Goal: Task Accomplishment & Management: Use online tool/utility

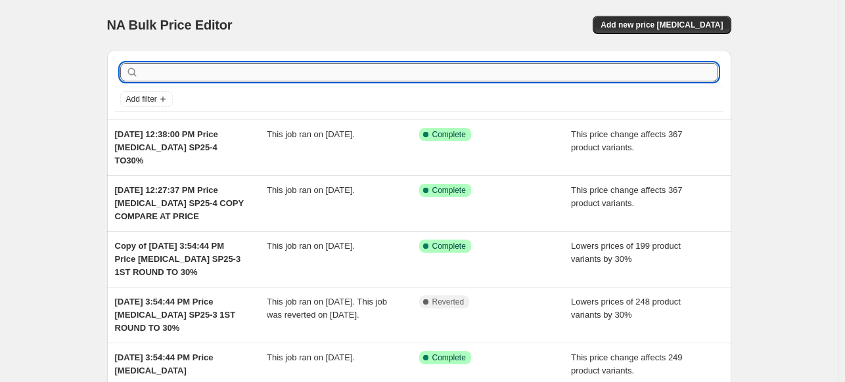
click at [155, 73] on input "text" at bounding box center [429, 72] width 577 height 18
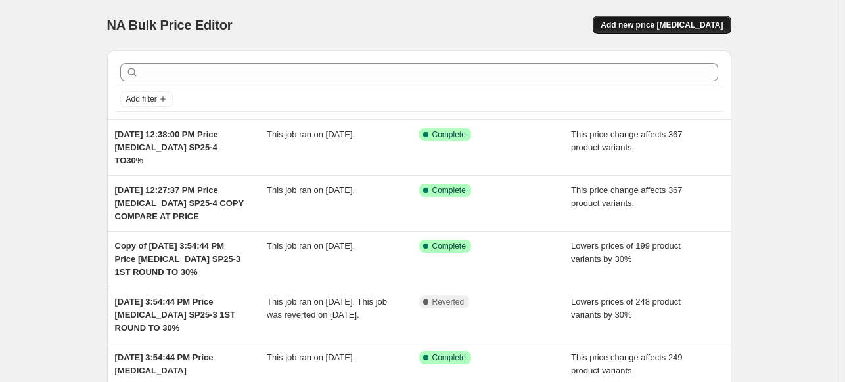
click at [671, 28] on span "Add new price [MEDICAL_DATA]" at bounding box center [661, 25] width 122 height 11
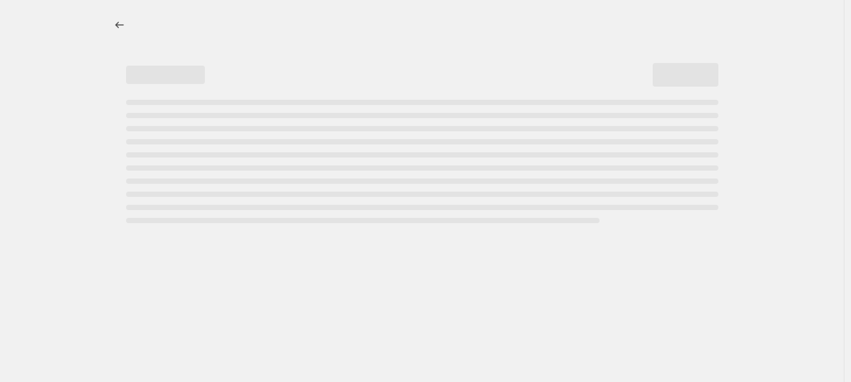
select select "percentage"
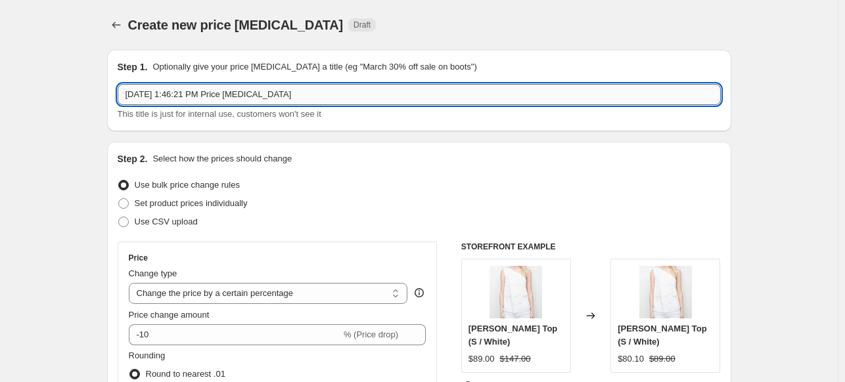
click at [233, 102] on input "[DATE] 1:46:21 PM Price [MEDICAL_DATA]" at bounding box center [419, 94] width 603 height 21
click at [334, 104] on input "[DATE] 1:46:21 PM Price [MEDICAL_DATA]" at bounding box center [419, 94] width 603 height 21
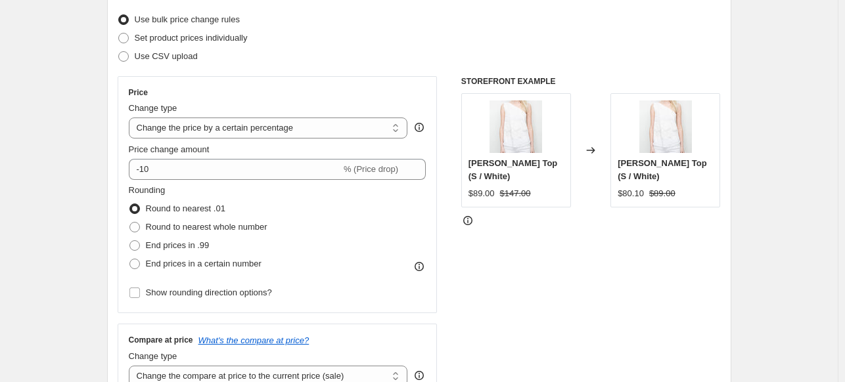
scroll to position [197, 0]
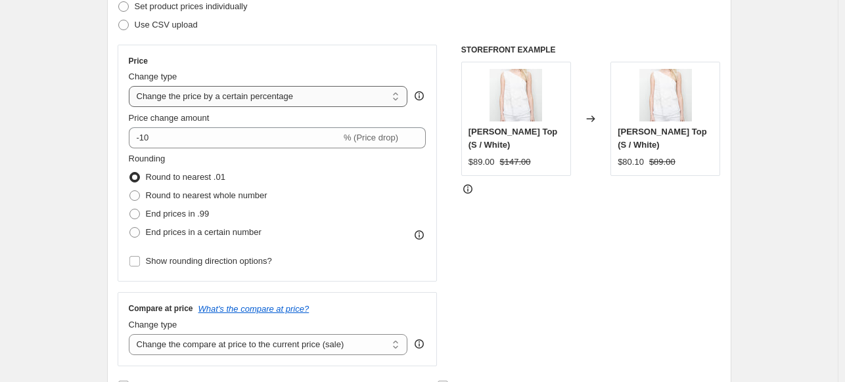
type input "[DATE] 1:46:21 PM Price [MEDICAL_DATA] [DATE] Copy Compare At Price"
click at [349, 102] on select "Change the price to a certain amount Change the price by a certain amount Chang…" at bounding box center [268, 96] width 279 height 21
click at [549, 259] on div "STOREFRONT EXAMPLE [PERSON_NAME] Top (S / White) $89.00 $147.00 Changed to [PER…" at bounding box center [590, 206] width 259 height 322
click at [292, 101] on select "Change the price to a certain amount Change the price by a certain amount Chang…" at bounding box center [268, 96] width 279 height 21
select select "no_change"
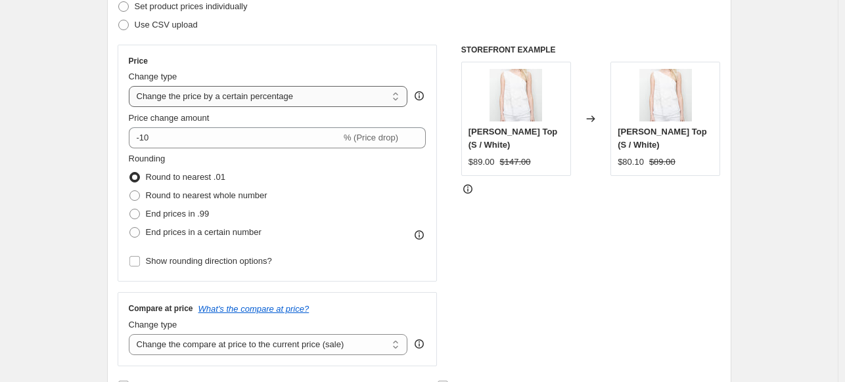
click at [131, 86] on select "Change the price to a certain amount Change the price by a certain amount Chang…" at bounding box center [268, 96] width 279 height 21
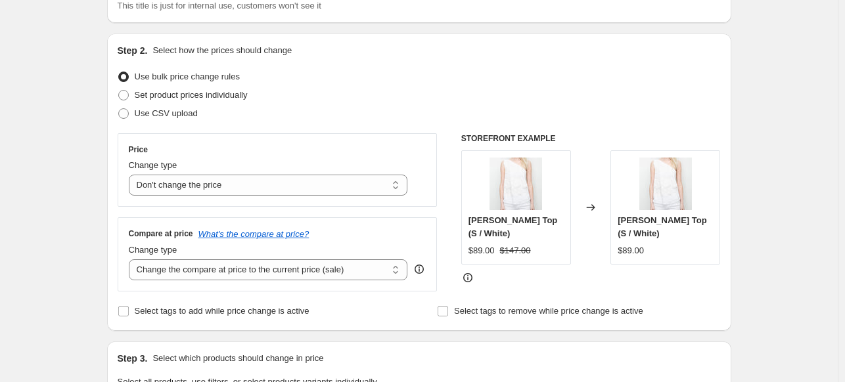
scroll to position [131, 0]
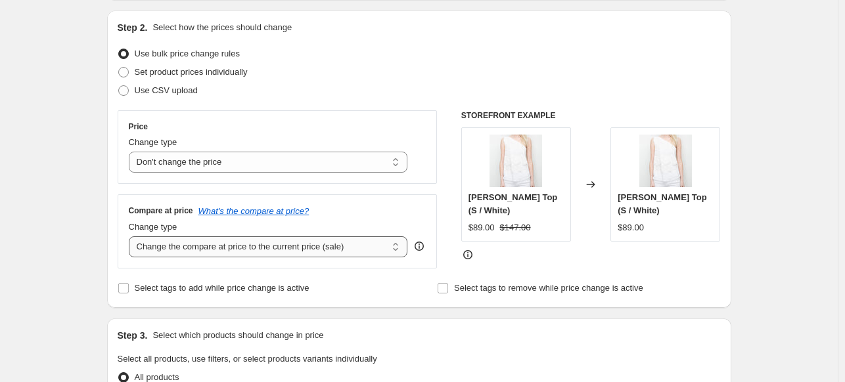
click at [355, 248] on select "Change the compare at price to the current price (sale) Change the compare at p…" at bounding box center [268, 246] width 279 height 21
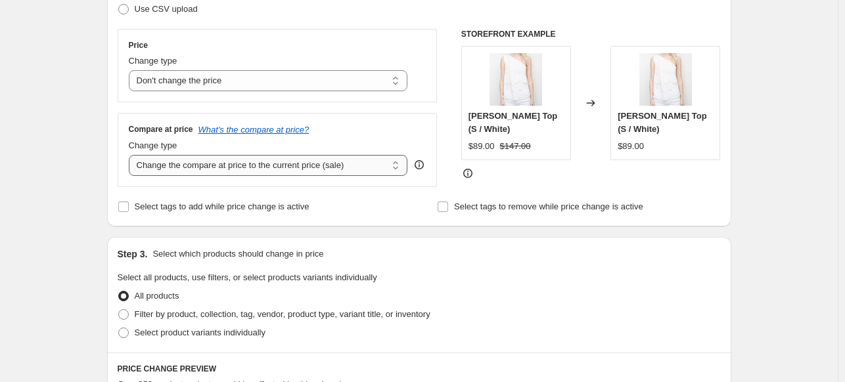
scroll to position [263, 0]
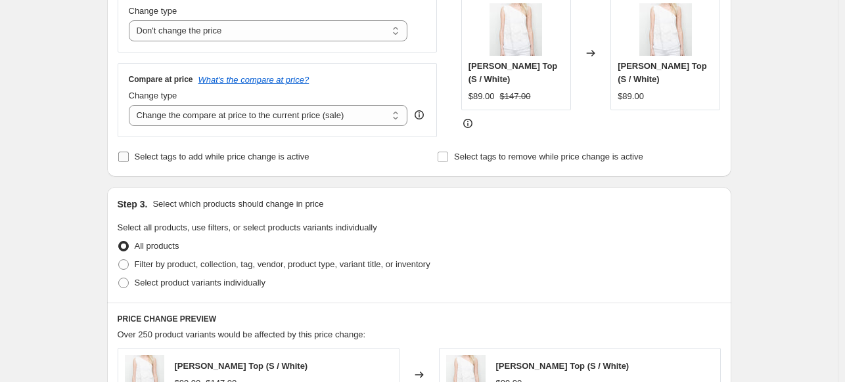
click at [128, 156] on input "Select tags to add while price change is active" at bounding box center [123, 157] width 11 height 11
checkbox input "true"
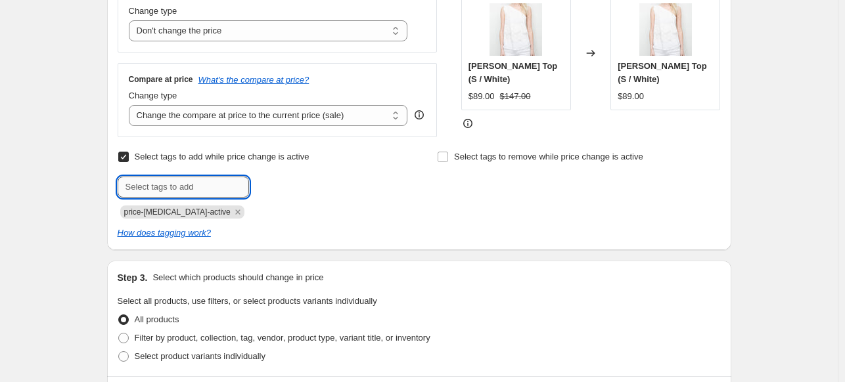
click at [202, 183] on input "text" at bounding box center [183, 187] width 131 height 21
type input "new to sale"
click at [315, 187] on span "new to sale" at bounding box center [298, 185] width 43 height 9
click at [226, 196] on input "text" at bounding box center [183, 187] width 131 height 21
type input "sale"
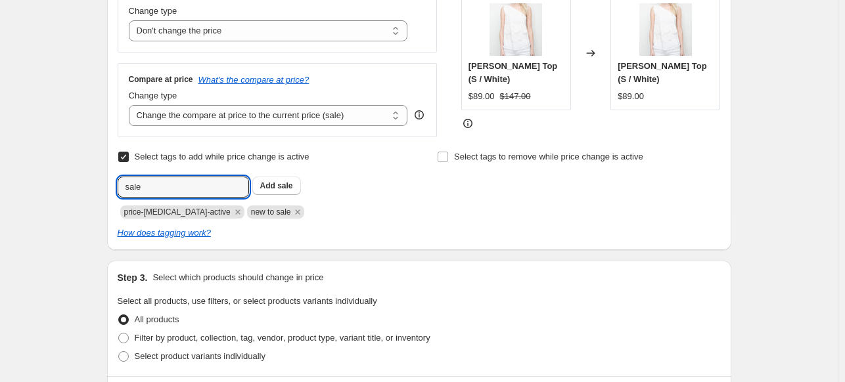
click at [296, 187] on button "Add sale" at bounding box center [276, 186] width 49 height 18
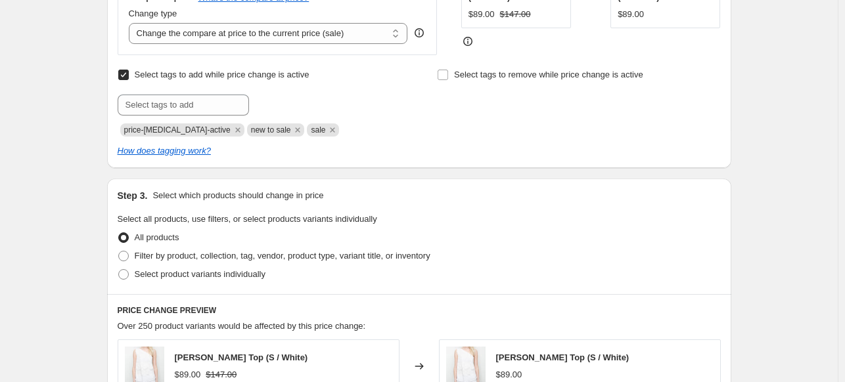
scroll to position [394, 0]
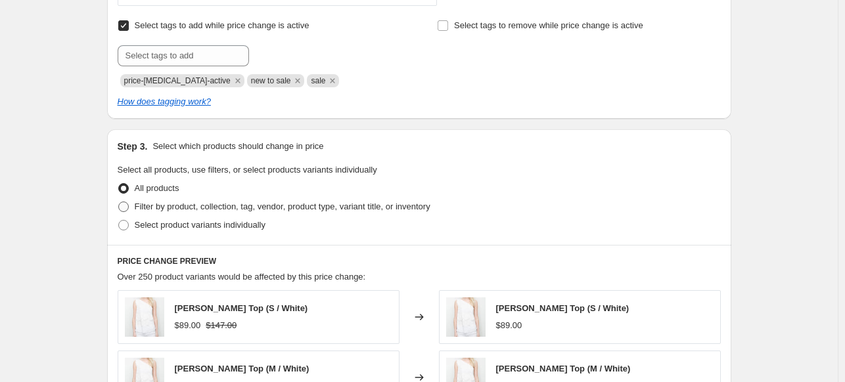
click at [129, 208] on span at bounding box center [123, 207] width 11 height 11
click at [119, 202] on input "Filter by product, collection, tag, vendor, product type, variant title, or inv…" at bounding box center [118, 202] width 1 height 1
radio input "true"
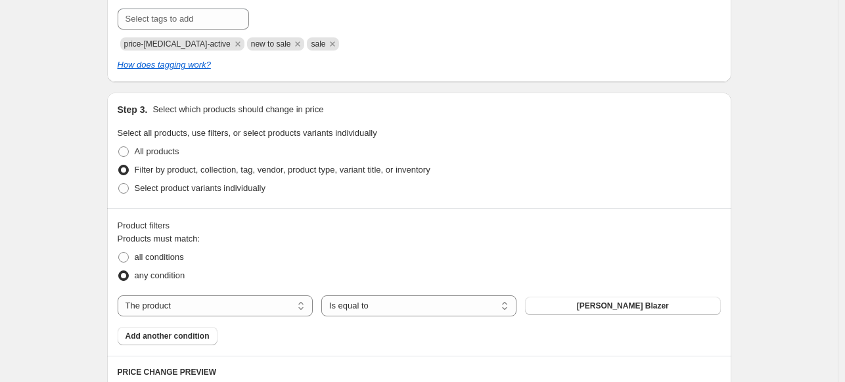
scroll to position [526, 0]
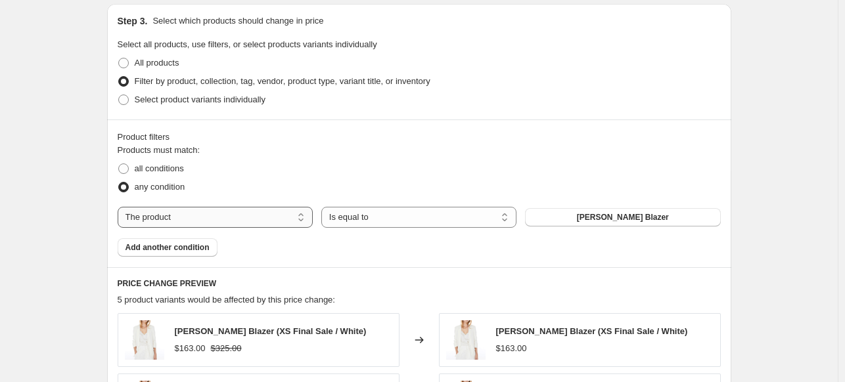
click at [215, 212] on select "The product The product's collection The product's tag The product's vendor The…" at bounding box center [215, 217] width 195 height 21
select select "tag"
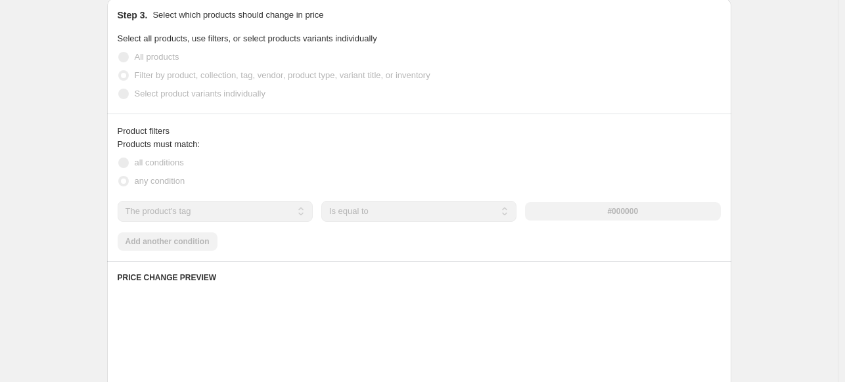
scroll to position [531, 0]
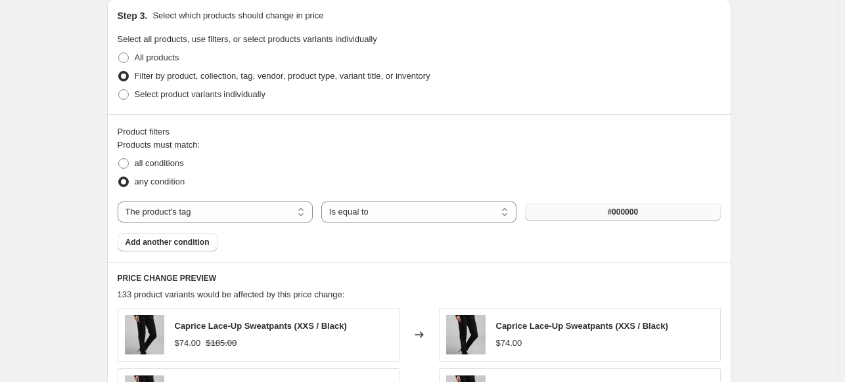
click at [614, 210] on span "#000000" at bounding box center [622, 212] width 31 height 11
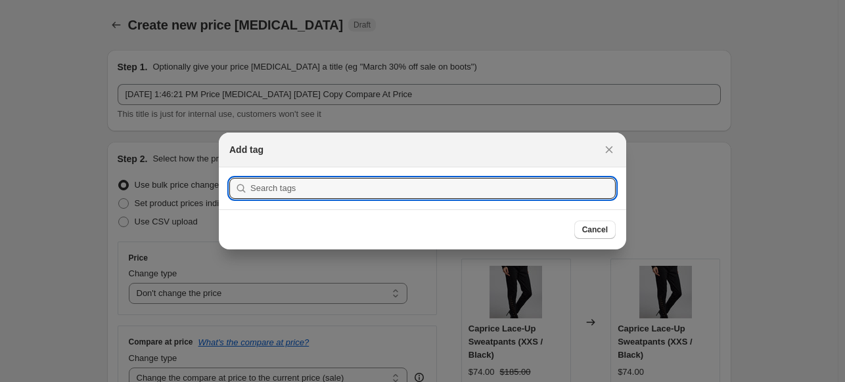
scroll to position [0, 0]
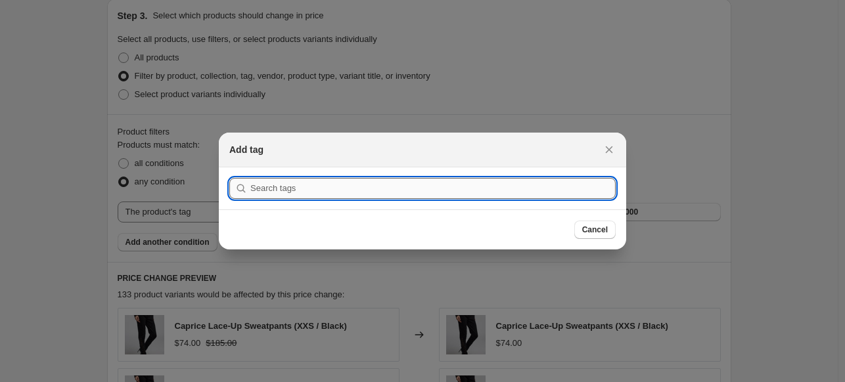
click at [376, 191] on input ":r2g:" at bounding box center [432, 188] width 365 height 21
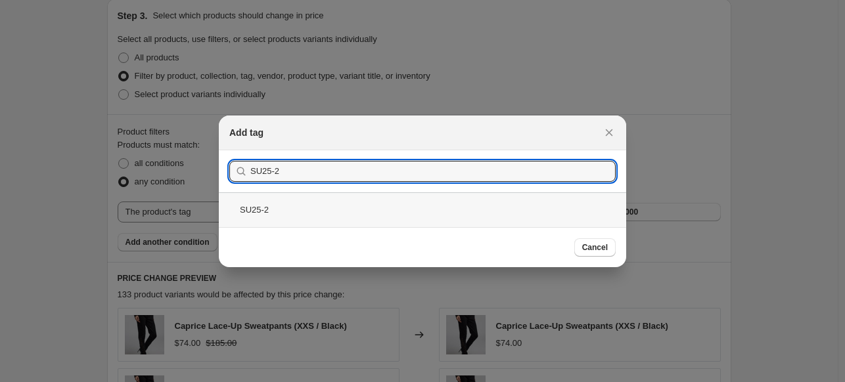
type input "SU25-2"
click at [279, 196] on div "SU25-2" at bounding box center [422, 209] width 407 height 35
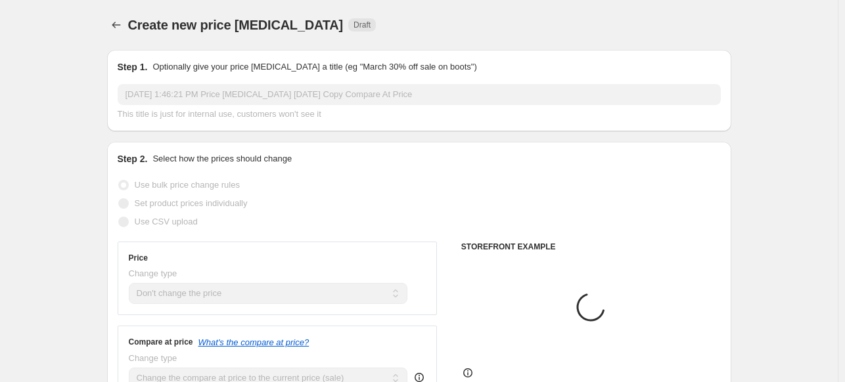
scroll to position [526, 0]
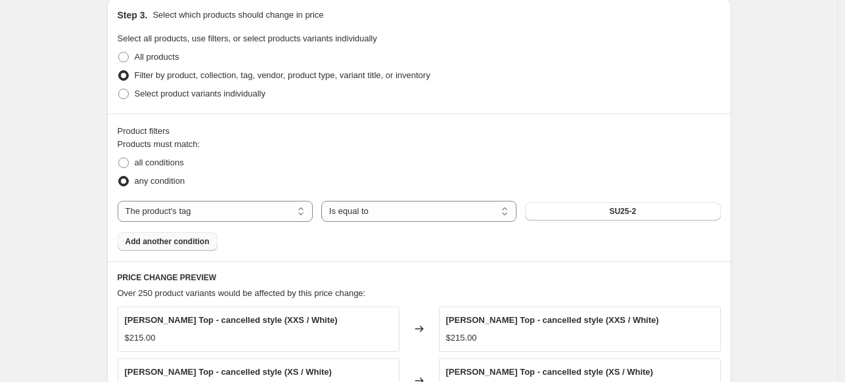
click at [200, 248] on button "Add another condition" at bounding box center [168, 242] width 100 height 18
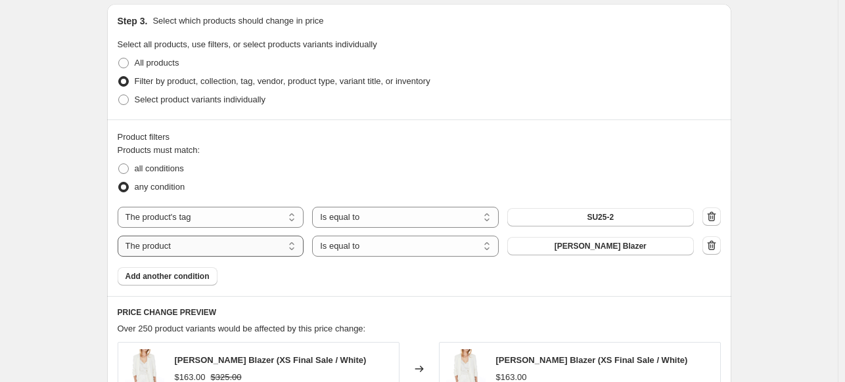
click at [202, 243] on select "The product The product's collection The product's tag The product's vendor The…" at bounding box center [211, 246] width 187 height 21
select select "tag"
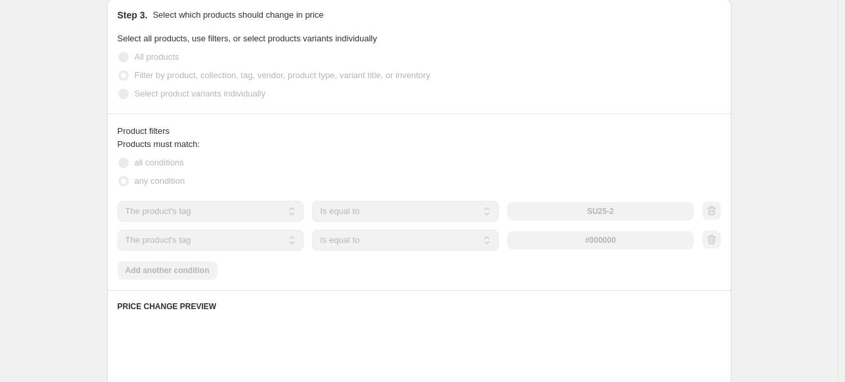
scroll to position [531, 0]
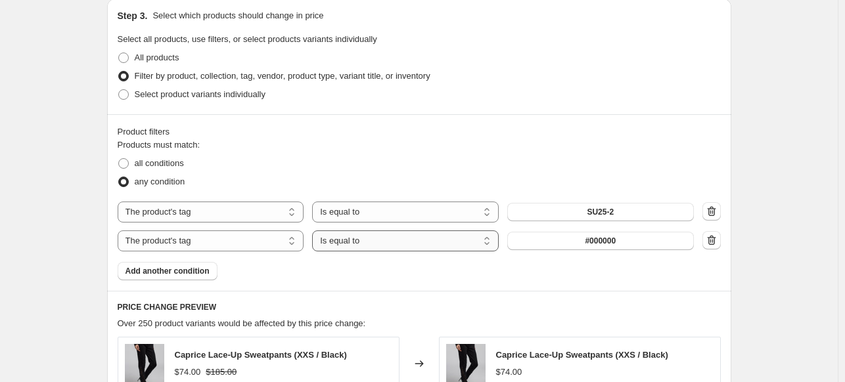
click at [355, 245] on select "Is equal to Is not equal to" at bounding box center [405, 241] width 187 height 21
select select "not_equal"
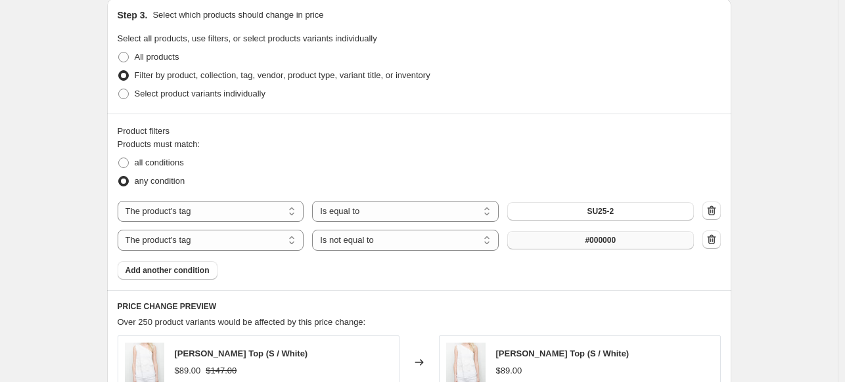
click at [570, 242] on button "#000000" at bounding box center [600, 240] width 187 height 18
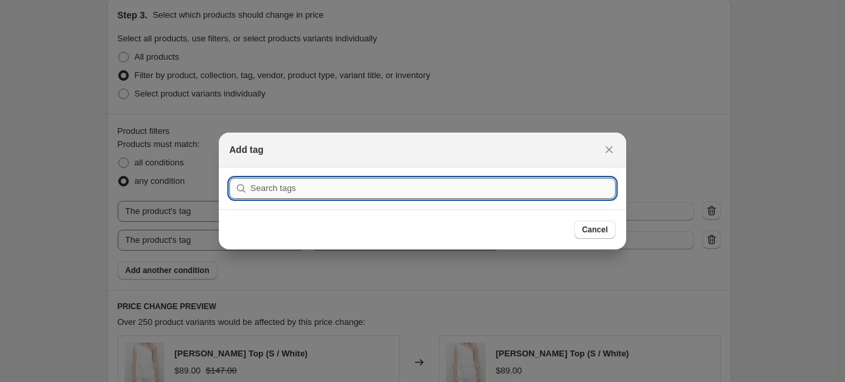
click at [361, 191] on input ":r2m:" at bounding box center [432, 188] width 365 height 21
type input "j"
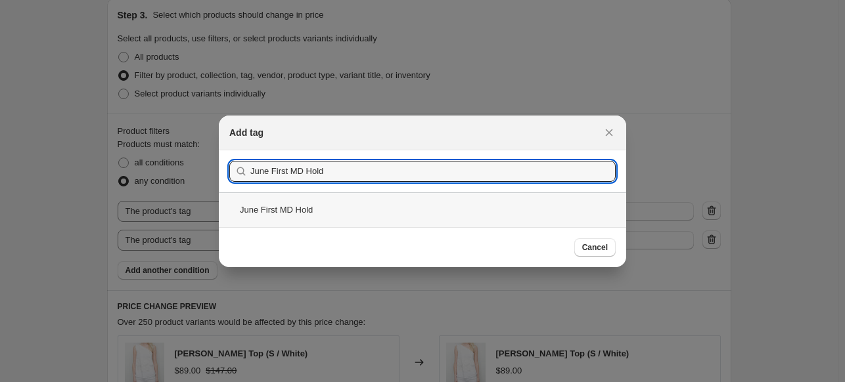
type input "June First MD Hold"
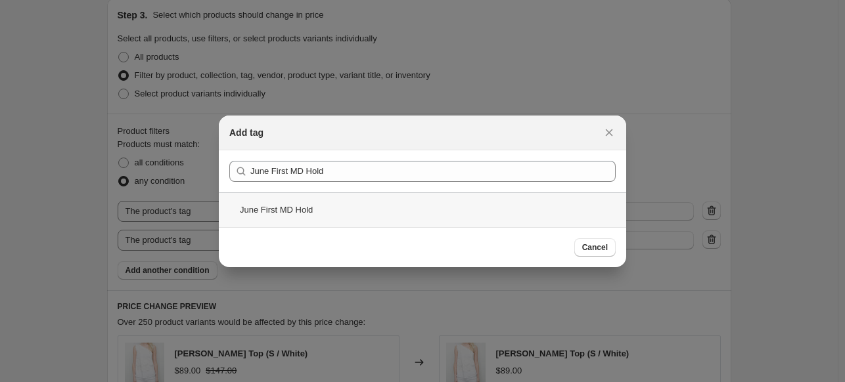
click at [273, 210] on div "June First MD Hold" at bounding box center [422, 209] width 407 height 35
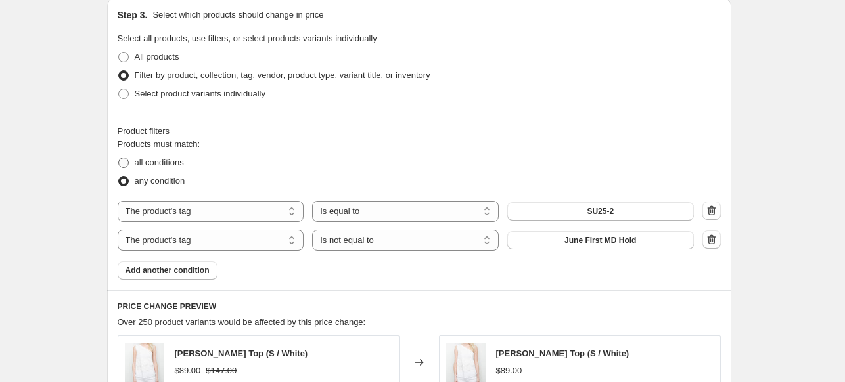
click at [125, 164] on span at bounding box center [123, 163] width 11 height 11
click at [119, 158] on input "all conditions" at bounding box center [118, 158] width 1 height 1
radio input "true"
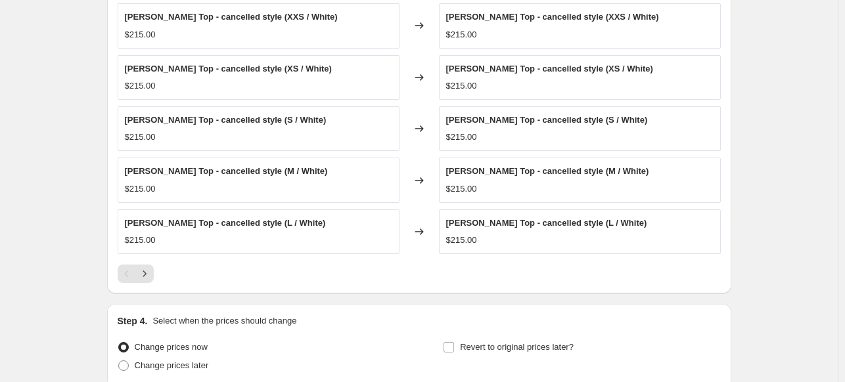
scroll to position [972, 0]
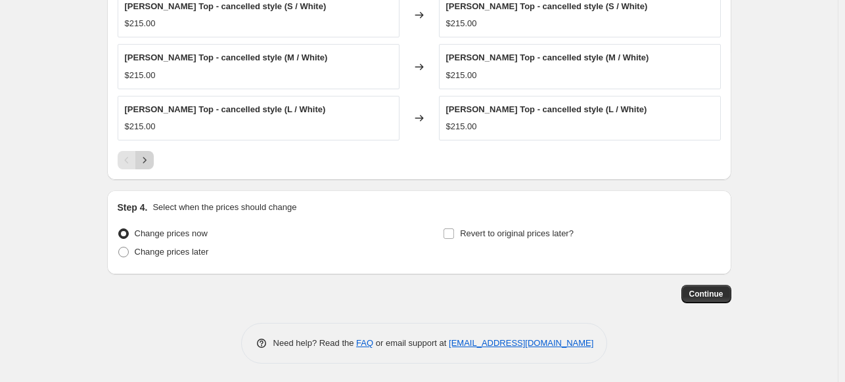
click at [145, 164] on icon "Next" at bounding box center [144, 160] width 13 height 13
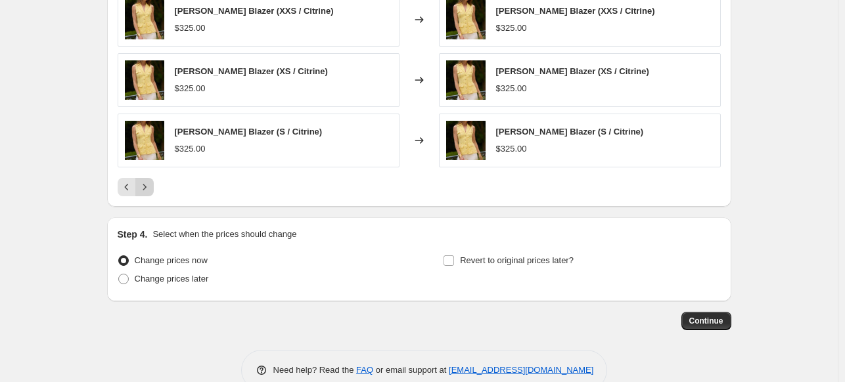
click at [151, 189] on icon "Next" at bounding box center [144, 187] width 13 height 13
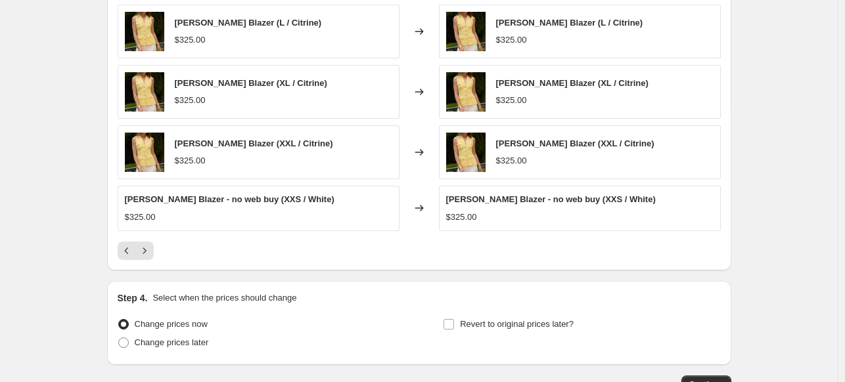
scroll to position [1007, 0]
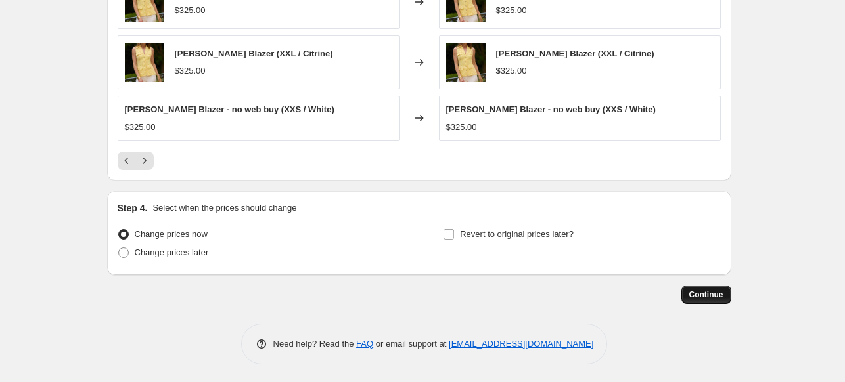
click at [728, 291] on button "Continue" at bounding box center [706, 295] width 50 height 18
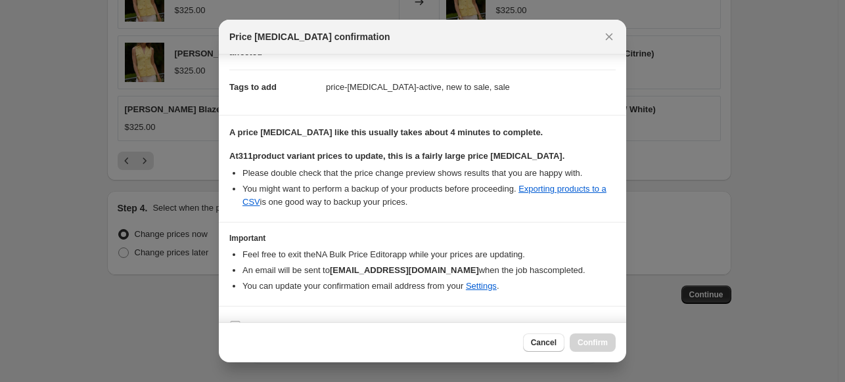
scroll to position [195, 0]
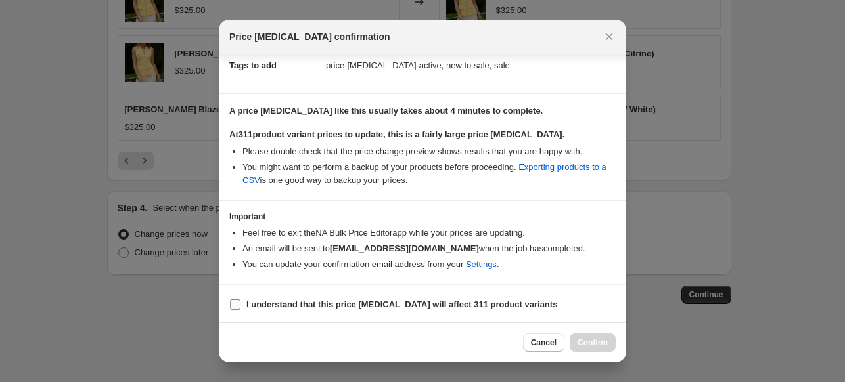
click at [239, 303] on input "I understand that this price [MEDICAL_DATA] will affect 311 product variants" at bounding box center [235, 305] width 11 height 11
checkbox input "true"
click at [587, 337] on button "Confirm" at bounding box center [593, 343] width 46 height 18
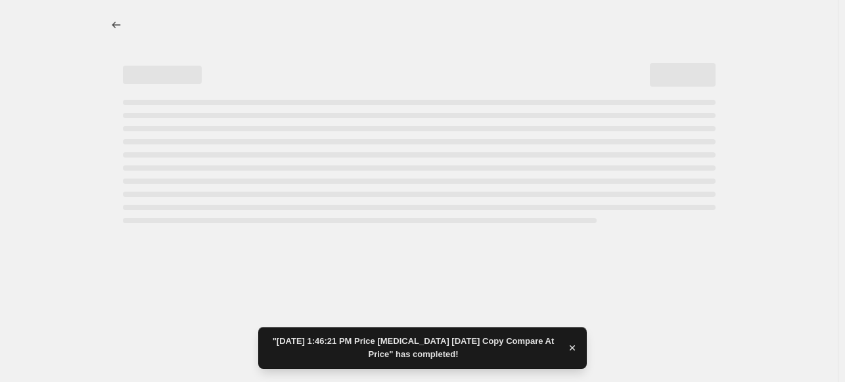
select select "no_change"
select select "tag"
select select "not_equal"
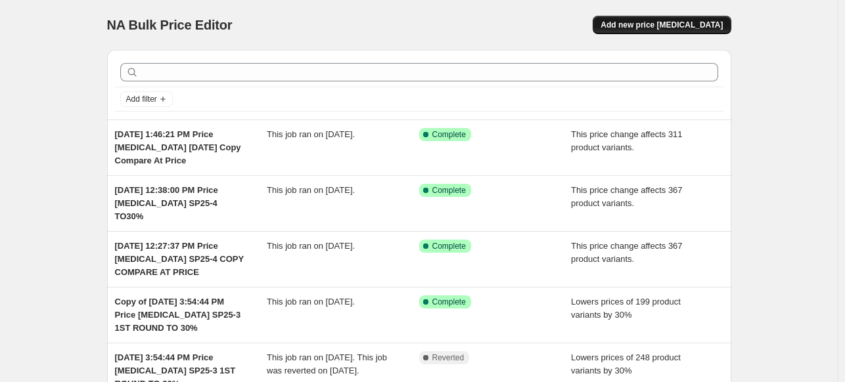
click at [653, 21] on span "Add new price [MEDICAL_DATA]" at bounding box center [661, 25] width 122 height 11
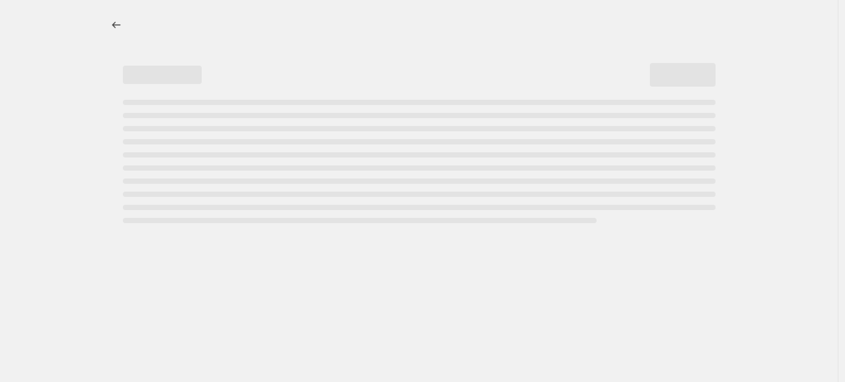
select select "percentage"
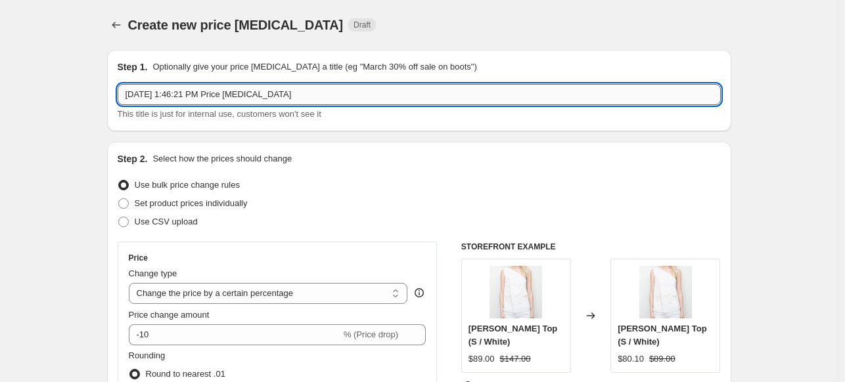
click at [330, 104] on input "[DATE] 1:46:21 PM Price [MEDICAL_DATA]" at bounding box center [419, 94] width 603 height 21
type input "[DATE] 1:46:21 PM Price [MEDICAL_DATA] June"
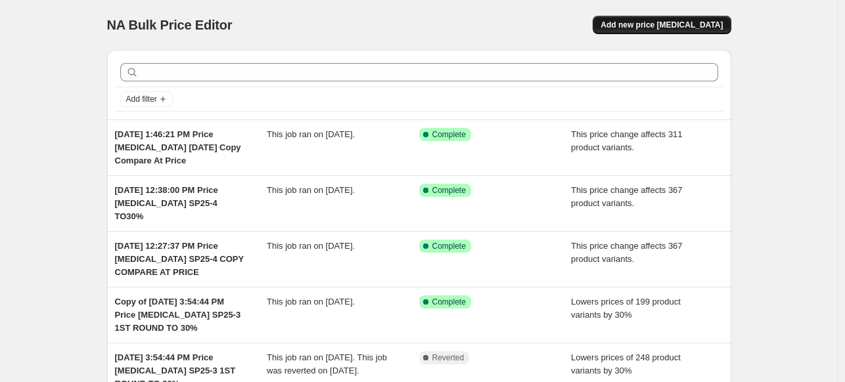
click at [698, 26] on span "Add new price [MEDICAL_DATA]" at bounding box center [661, 25] width 122 height 11
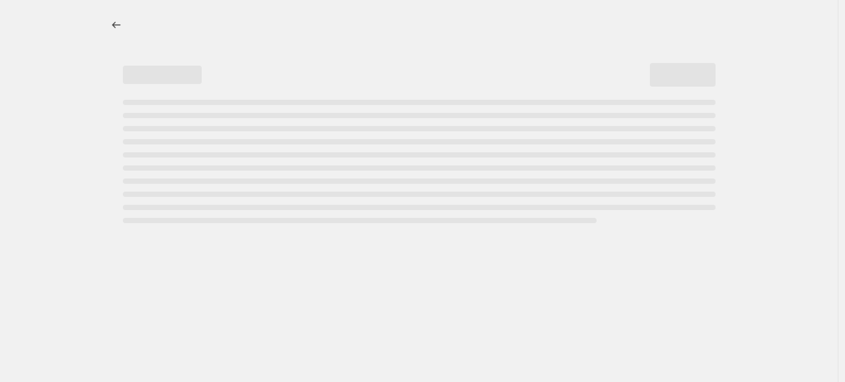
select select "percentage"
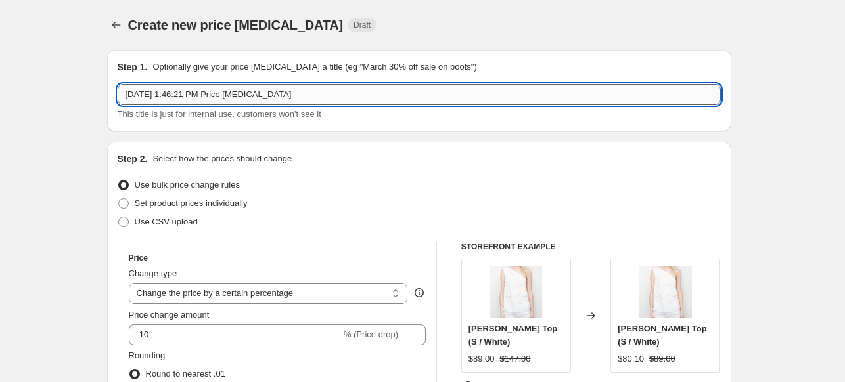
click at [334, 104] on input "[DATE] 1:46:21 PM Price [MEDICAL_DATA]" at bounding box center [419, 94] width 603 height 21
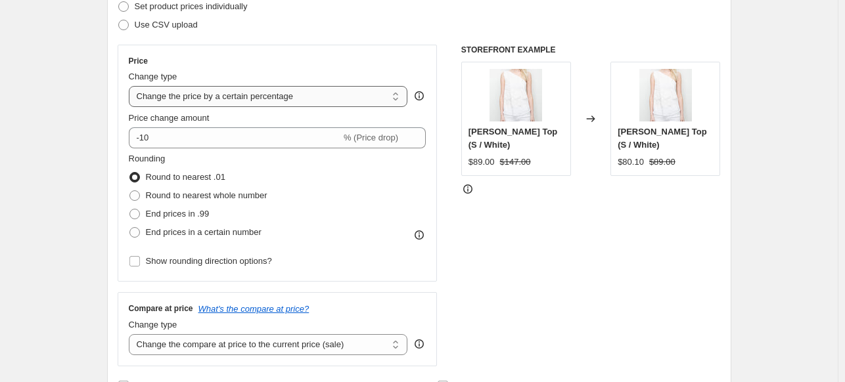
type input "[DATE] 1:46:21 PM Price [MEDICAL_DATA] June SU25-2 TO 30%"
click at [272, 93] on select "Change the price to a certain amount Change the price by a certain amount Chang…" at bounding box center [268, 96] width 279 height 21
click at [131, 86] on select "Change the price to a certain amount Change the price by a certain amount Chang…" at bounding box center [268, 96] width 279 height 21
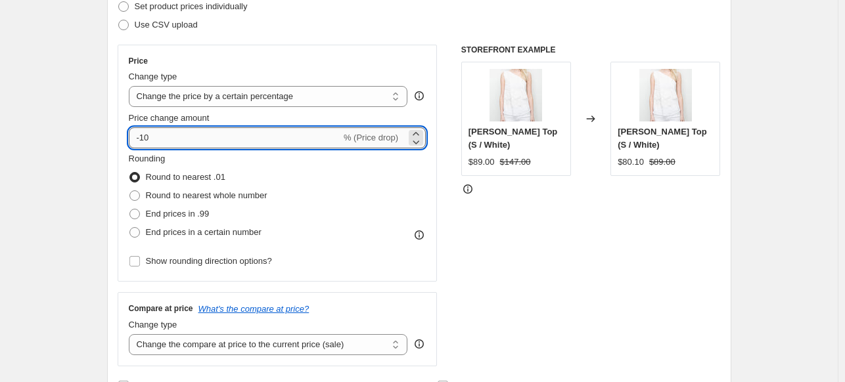
click at [242, 140] on input "-10" at bounding box center [235, 137] width 212 height 21
type input "-1"
type input "-30"
click at [135, 196] on span at bounding box center [134, 196] width 11 height 11
click at [130, 191] on input "Round to nearest whole number" at bounding box center [129, 191] width 1 height 1
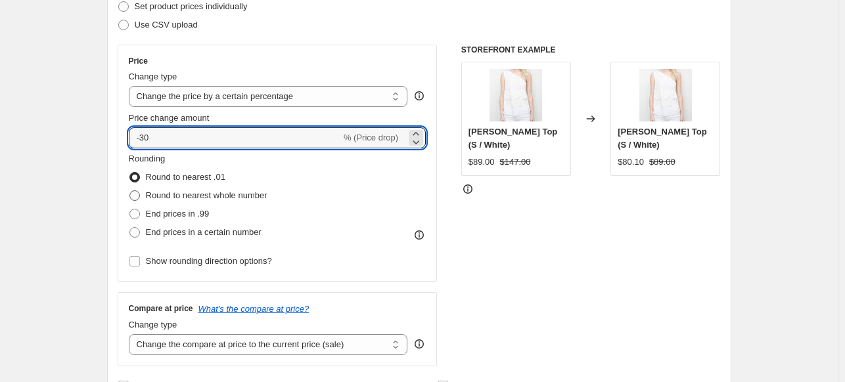
radio input "true"
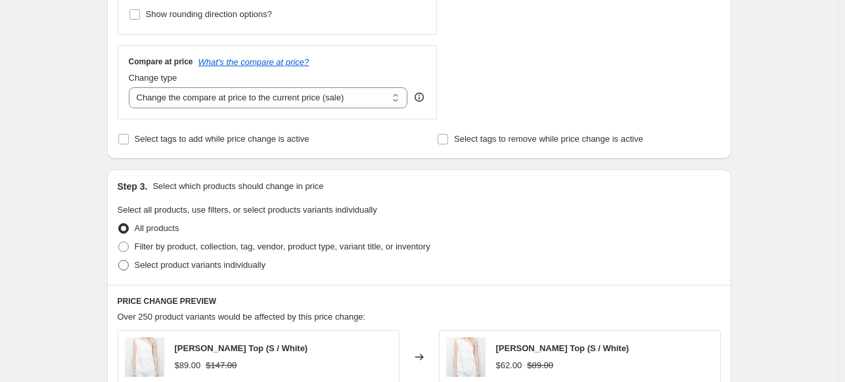
scroll to position [591, 0]
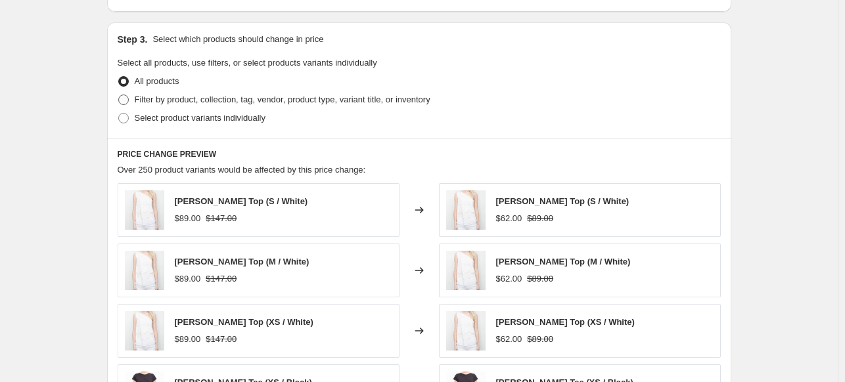
click at [125, 99] on span at bounding box center [123, 100] width 11 height 11
click at [119, 95] on input "Filter by product, collection, tag, vendor, product type, variant title, or inv…" at bounding box center [118, 95] width 1 height 1
radio input "true"
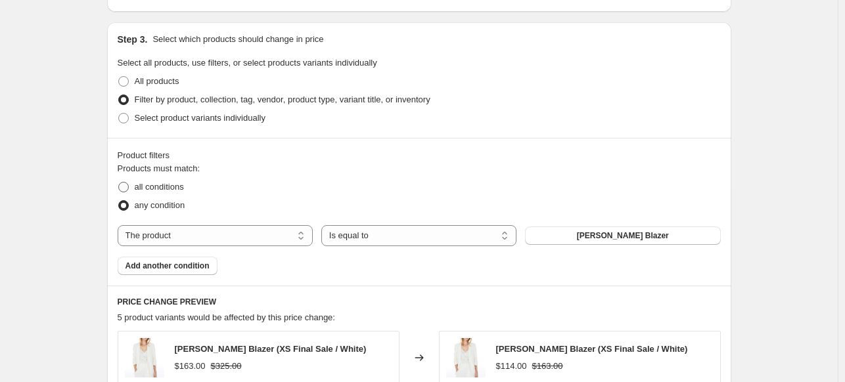
click at [127, 184] on span at bounding box center [123, 187] width 11 height 11
click at [119, 183] on input "all conditions" at bounding box center [118, 182] width 1 height 1
radio input "true"
click at [227, 237] on select "The product The product's collection The product's tag The product's vendor The…" at bounding box center [215, 235] width 195 height 21
click at [540, 239] on button "[PERSON_NAME] Blazer" at bounding box center [622, 236] width 195 height 18
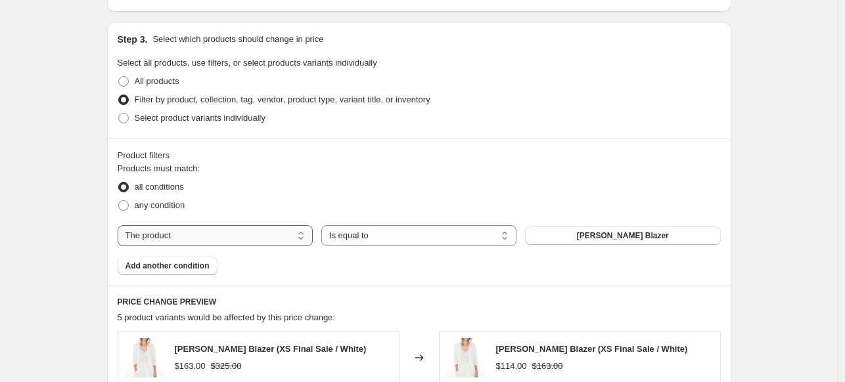
click at [158, 233] on select "The product The product's collection The product's tag The product's vendor The…" at bounding box center [215, 235] width 195 height 21
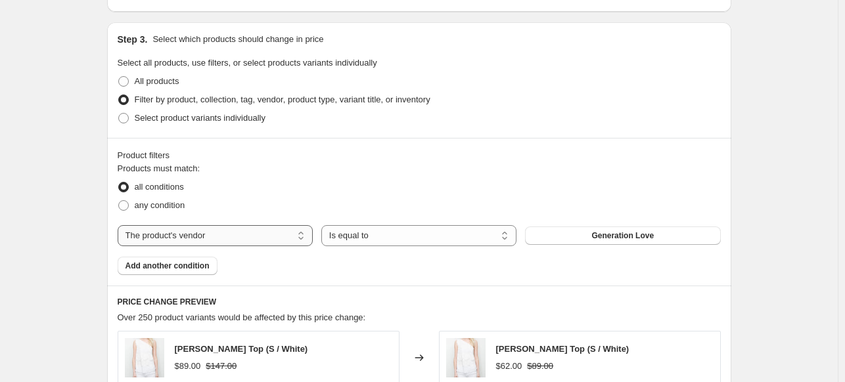
click at [187, 235] on select "The product The product's collection The product's tag The product's vendor The…" at bounding box center [215, 235] width 195 height 21
select select "tag"
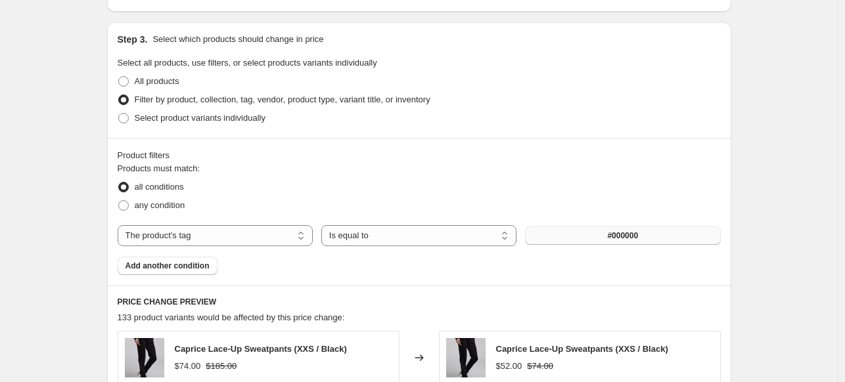
click at [596, 232] on button "#000000" at bounding box center [622, 236] width 195 height 18
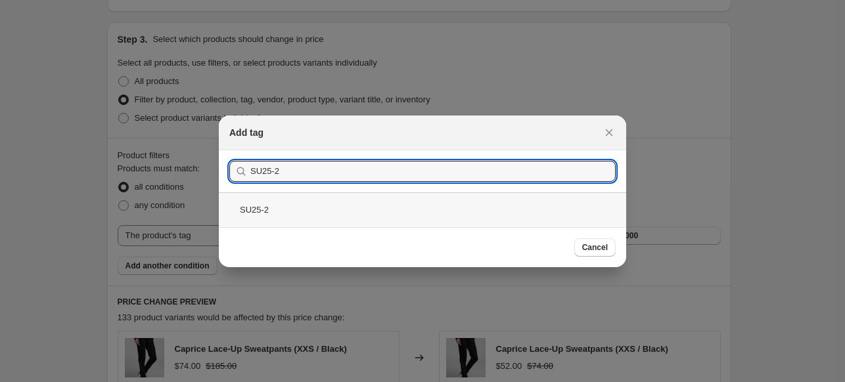
type input "SU25-2"
click at [276, 219] on div "SU25-2" at bounding box center [422, 209] width 407 height 35
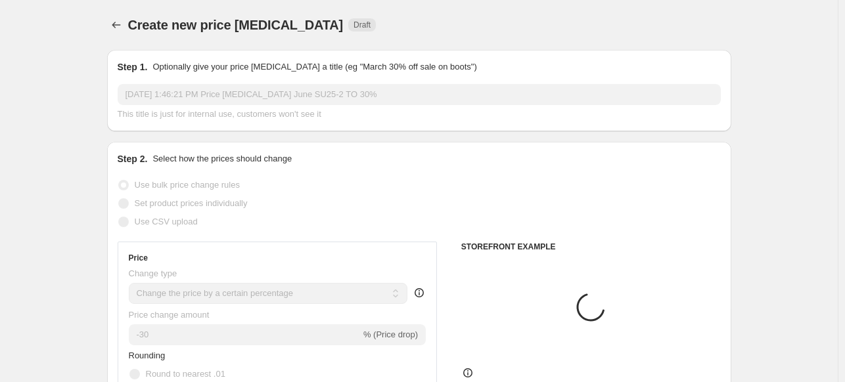
scroll to position [591, 0]
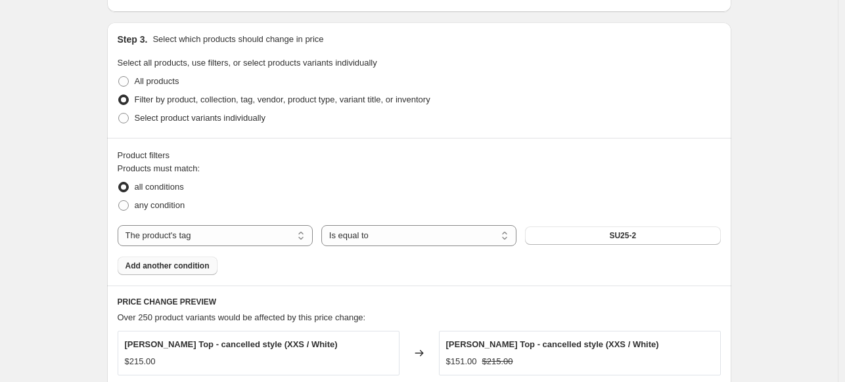
click at [189, 267] on span "Add another condition" at bounding box center [167, 266] width 84 height 11
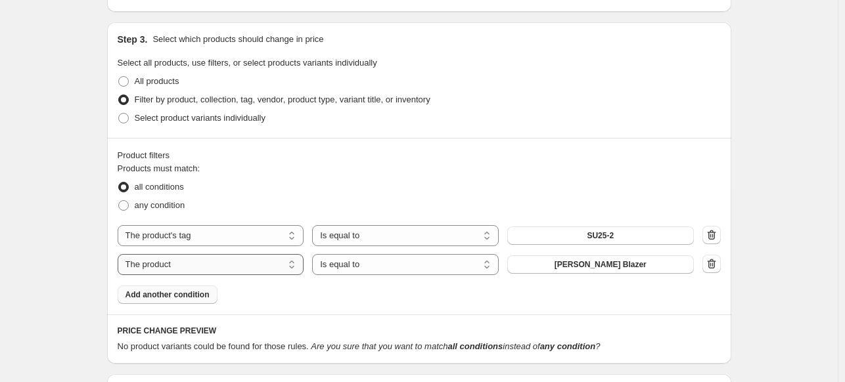
click at [251, 269] on select "The product The product's collection The product's tag The product's vendor The…" at bounding box center [211, 264] width 187 height 21
select select "tag"
click at [360, 262] on select "Is equal to Is not equal to" at bounding box center [405, 264] width 187 height 21
select select "not_equal"
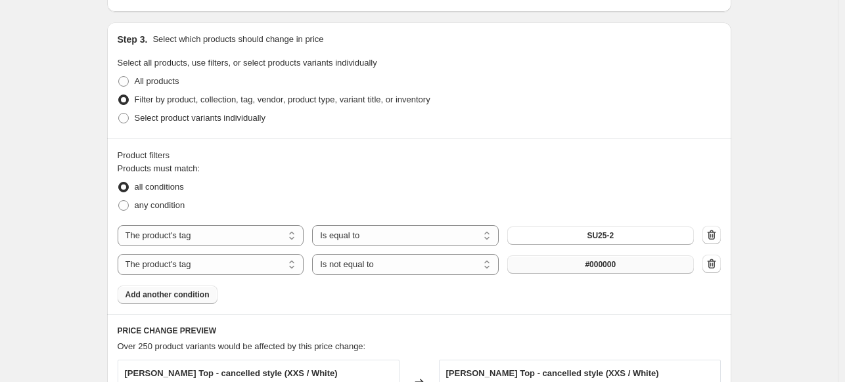
click at [547, 271] on button "#000000" at bounding box center [600, 265] width 187 height 18
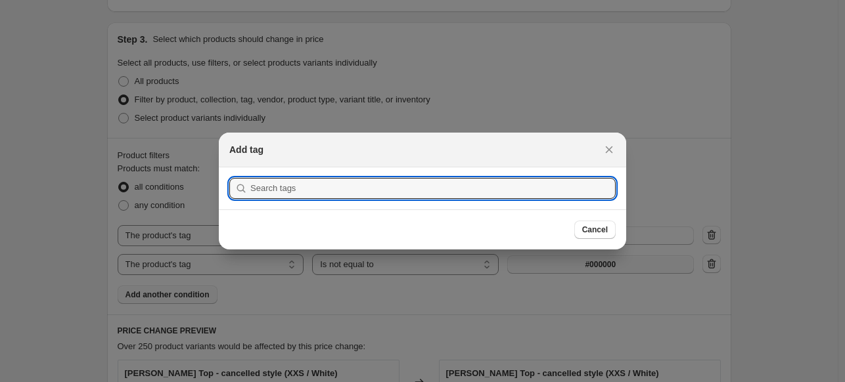
scroll to position [0, 0]
type input "j"
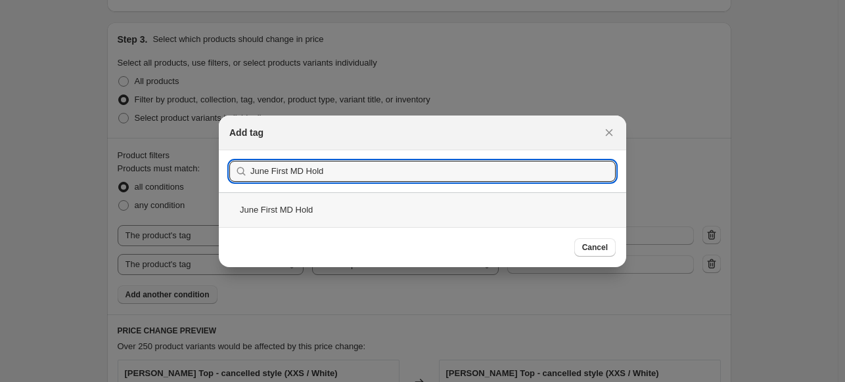
type input "June First MD Hold"
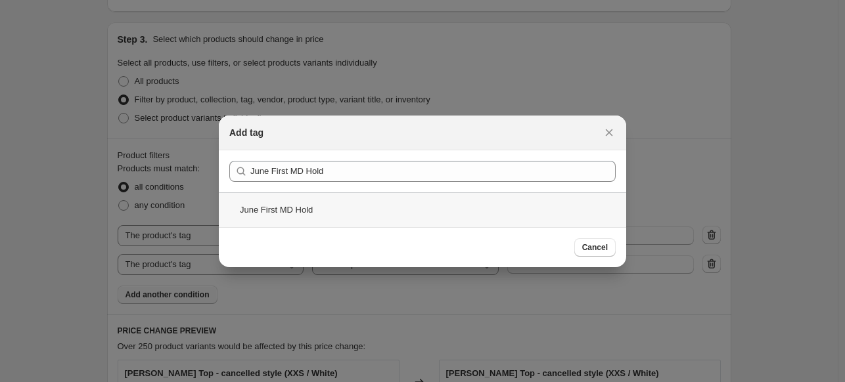
click at [287, 204] on div "June First MD Hold" at bounding box center [422, 209] width 407 height 35
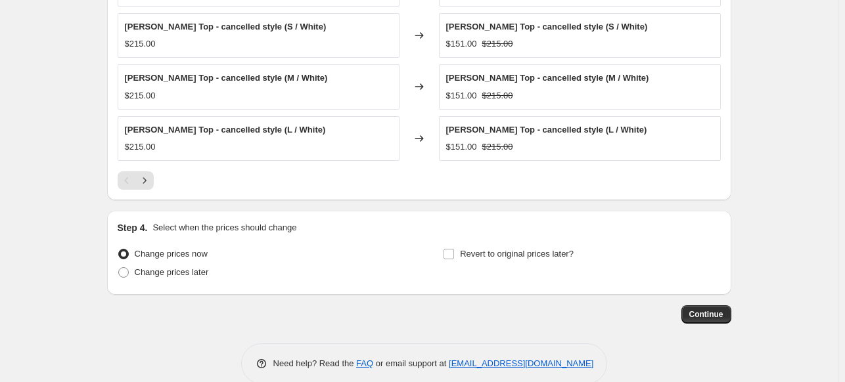
scroll to position [1051, 0]
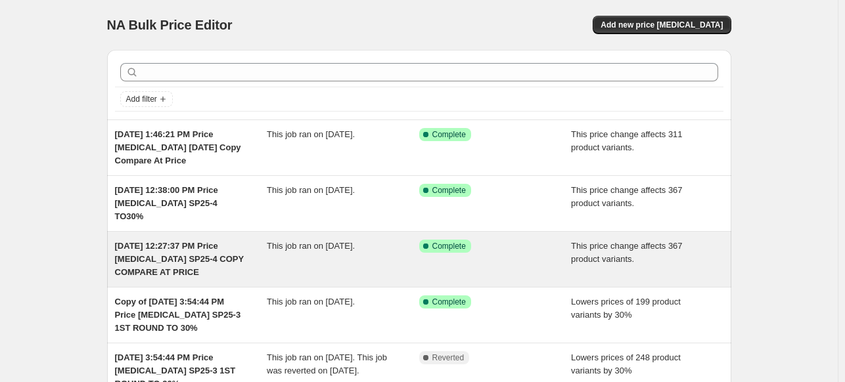
click at [178, 241] on span "[DATE] 12:27:37 PM Price [MEDICAL_DATA] SP25-4 COPY COMPARE AT PRICE" at bounding box center [179, 259] width 129 height 36
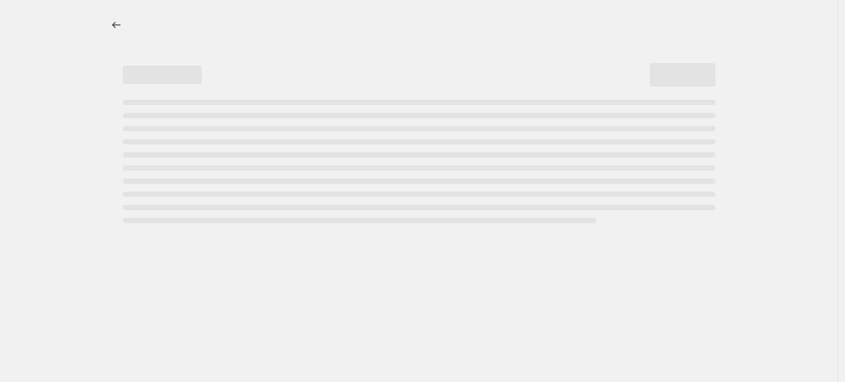
select select "no_change"
select select "tag"
select select "not_equal"
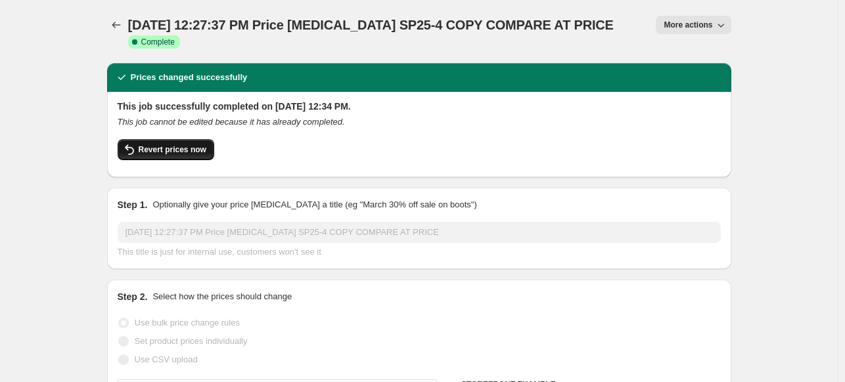
click at [189, 152] on span "Revert prices now" at bounding box center [173, 150] width 68 height 11
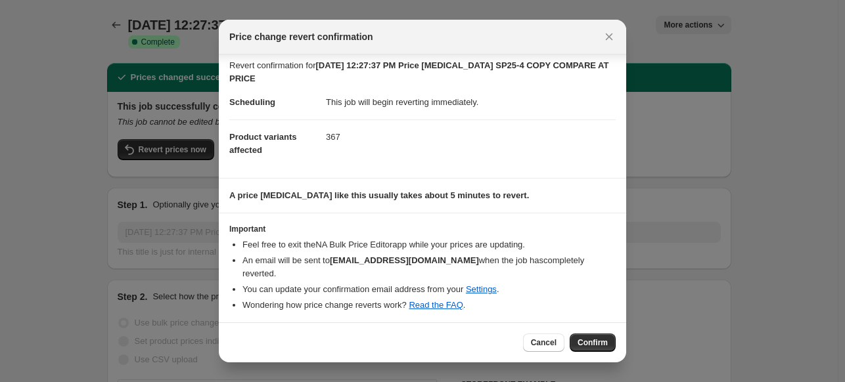
scroll to position [8, 0]
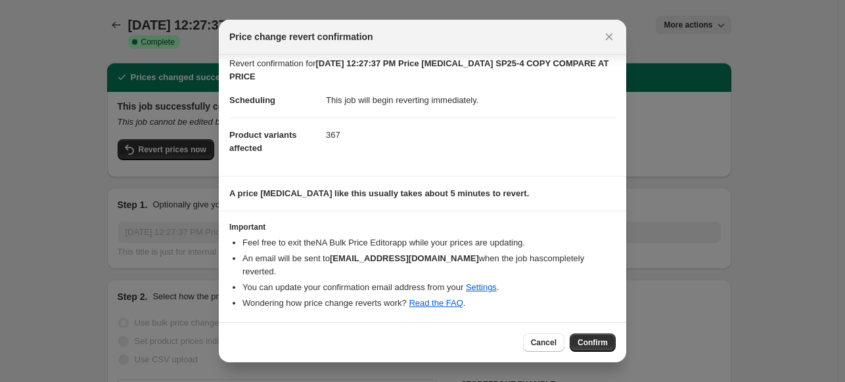
click at [606, 340] on span "Confirm" at bounding box center [592, 343] width 30 height 11
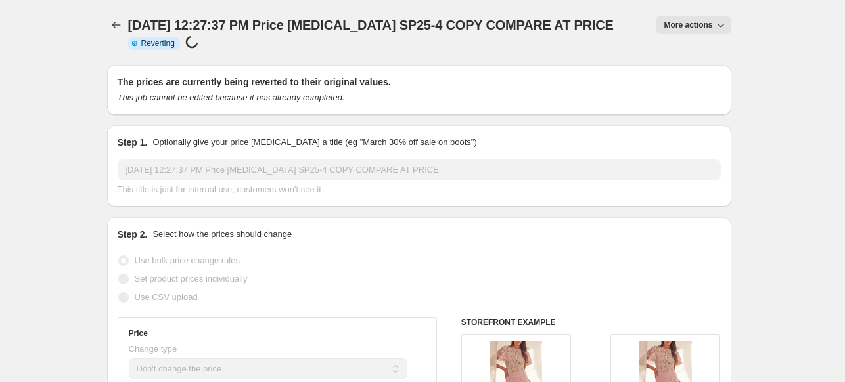
click at [710, 21] on span "More actions" at bounding box center [687, 25] width 49 height 11
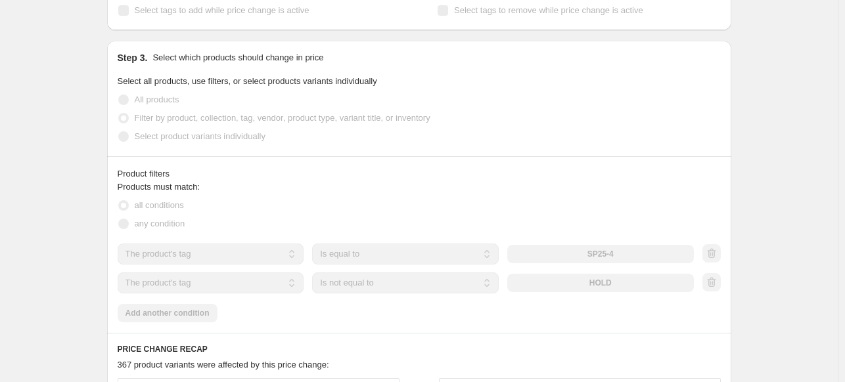
scroll to position [526, 0]
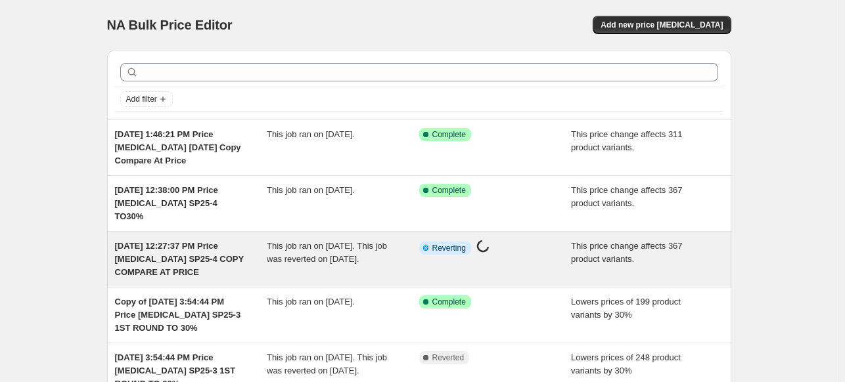
click at [480, 240] on span at bounding box center [482, 248] width 13 height 17
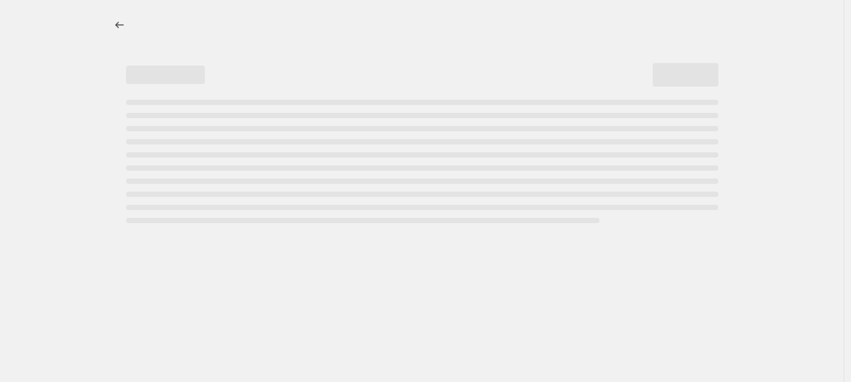
select select "no_change"
select select "tag"
select select "not_equal"
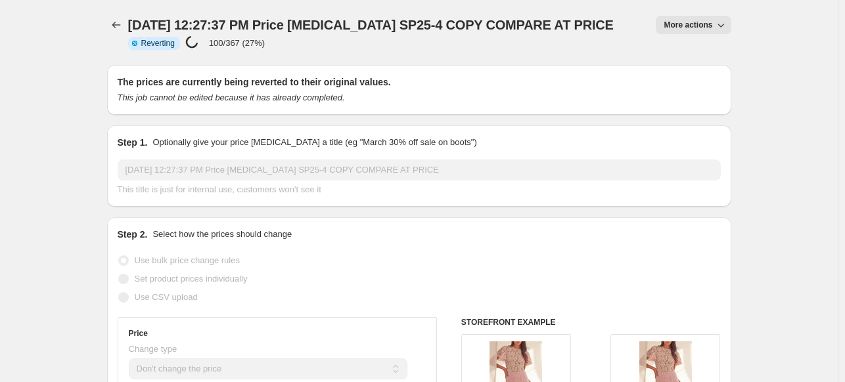
click at [685, 23] on span "More actions" at bounding box center [687, 25] width 49 height 11
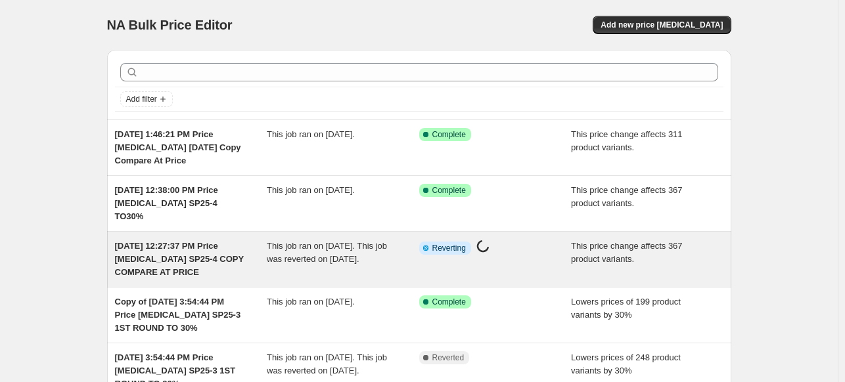
click at [206, 240] on div "[DATE] 12:27:37 PM Price [MEDICAL_DATA] SP25-4 COPY COMPARE AT PRICE" at bounding box center [191, 259] width 152 height 39
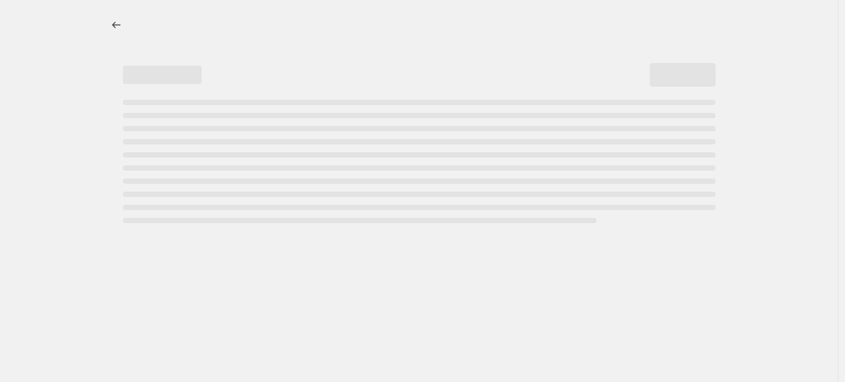
select select "no_change"
select select "tag"
select select "not_equal"
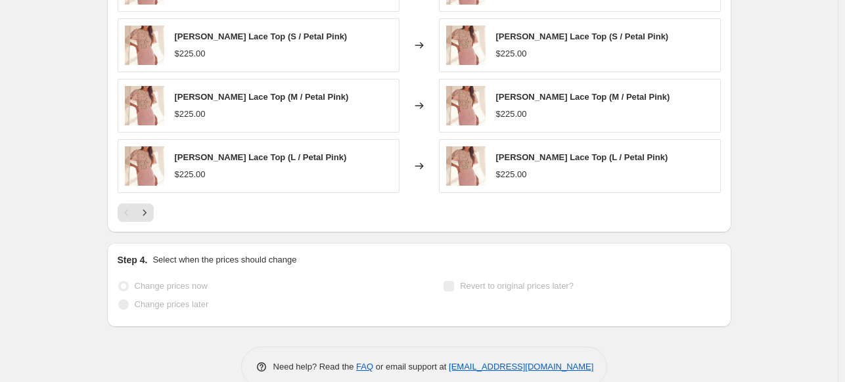
scroll to position [989, 0]
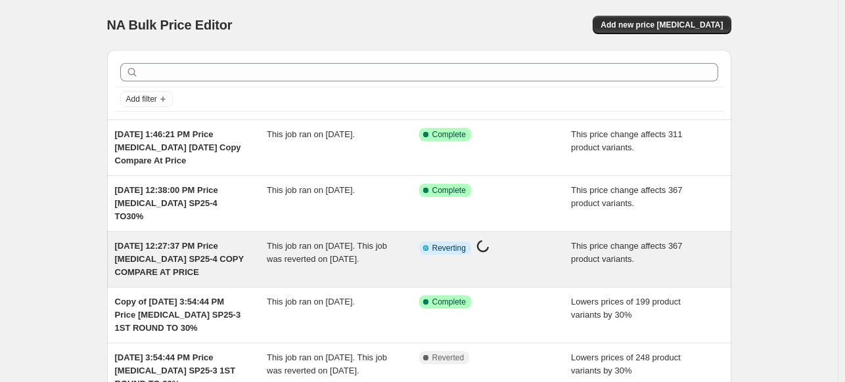
click at [592, 246] on span "This price change affects 367 product variants." at bounding box center [627, 252] width 112 height 23
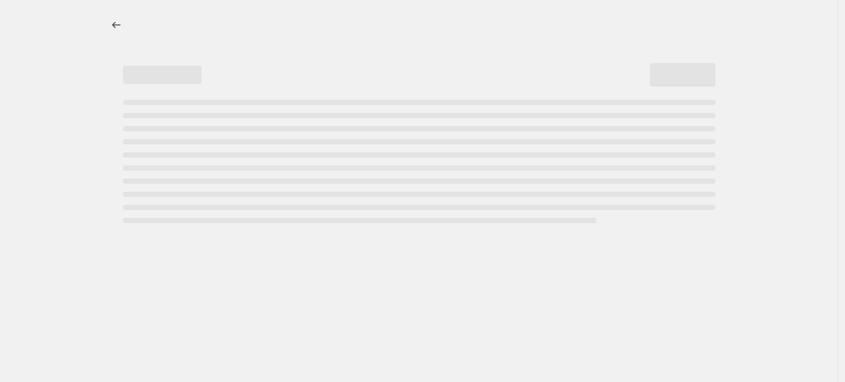
select select "no_change"
select select "tag"
select select "not_equal"
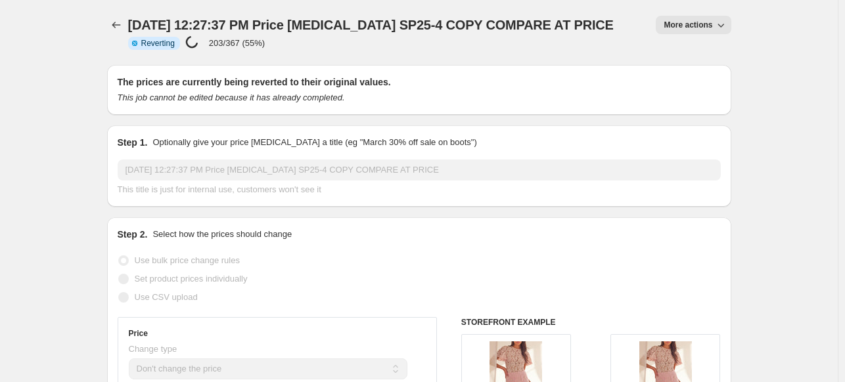
click at [720, 28] on icon "button" at bounding box center [720, 24] width 13 height 13
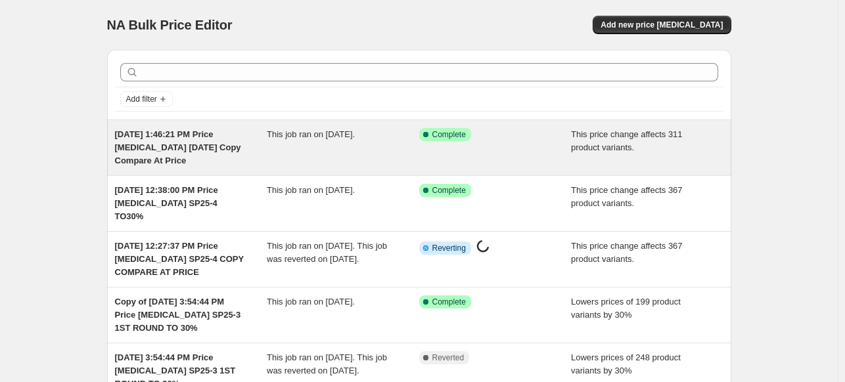
click at [350, 148] on div "This job ran on [DATE]." at bounding box center [343, 147] width 152 height 39
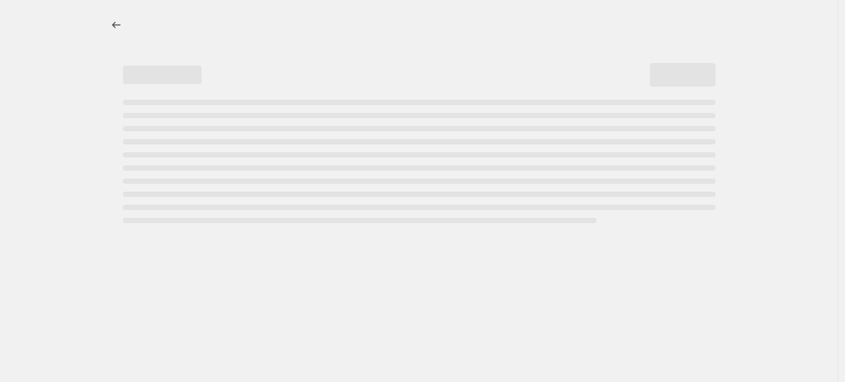
select select "no_change"
select select "tag"
select select "not_equal"
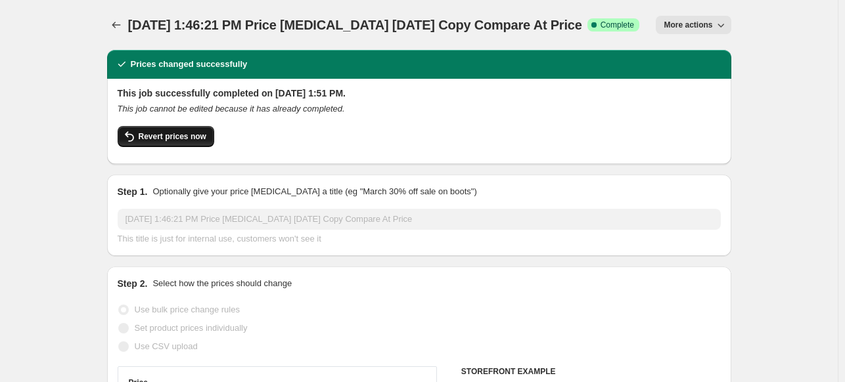
click at [175, 141] on span "Revert prices now" at bounding box center [173, 136] width 68 height 11
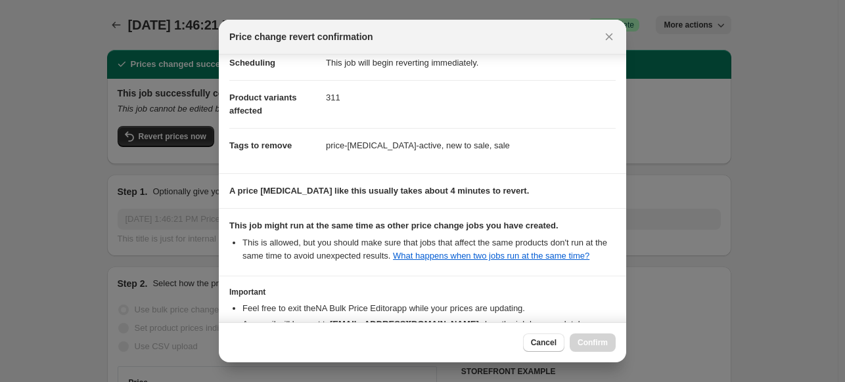
scroll to position [163, 0]
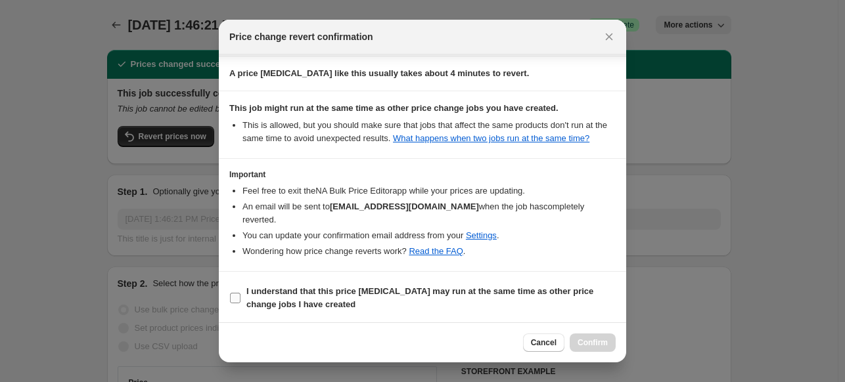
click at [243, 298] on label "I understand that this price [MEDICAL_DATA] may run at the same time as other p…" at bounding box center [422, 298] width 386 height 32
click at [240, 298] on input "I understand that this price [MEDICAL_DATA] may run at the same time as other p…" at bounding box center [235, 298] width 11 height 11
checkbox input "true"
click at [593, 344] on span "Confirm" at bounding box center [592, 343] width 30 height 11
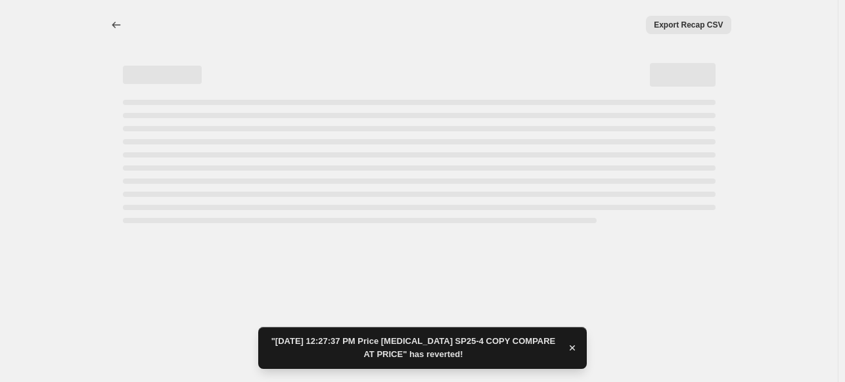
select select "no_change"
select select "tag"
select select "not_equal"
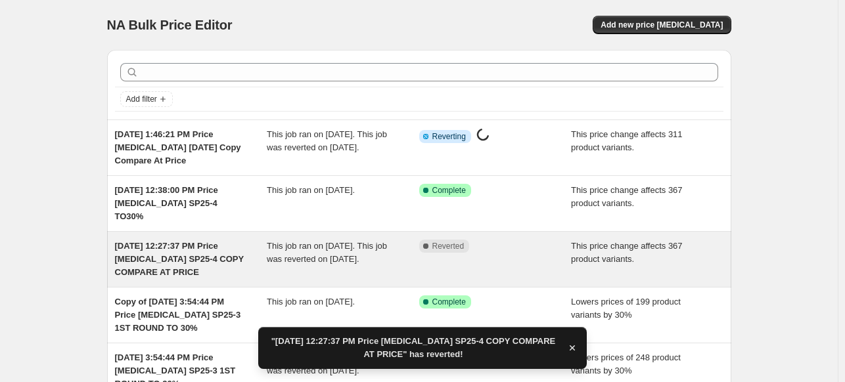
click at [407, 245] on div "This job ran on [DATE]. This job was reverted on [DATE]." at bounding box center [343, 259] width 152 height 39
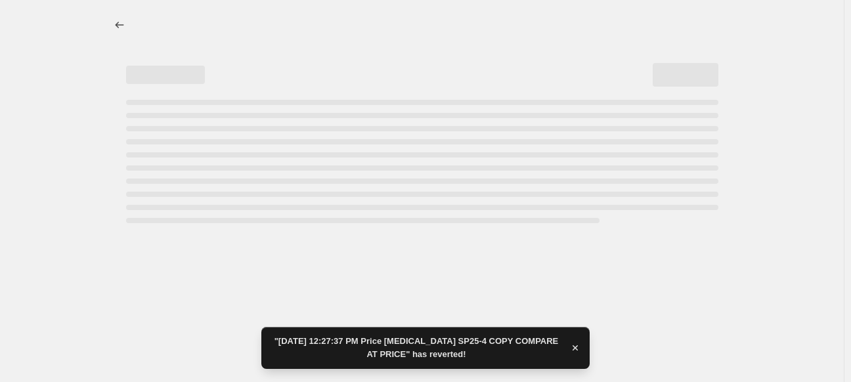
select select "no_change"
select select "tag"
select select "not_equal"
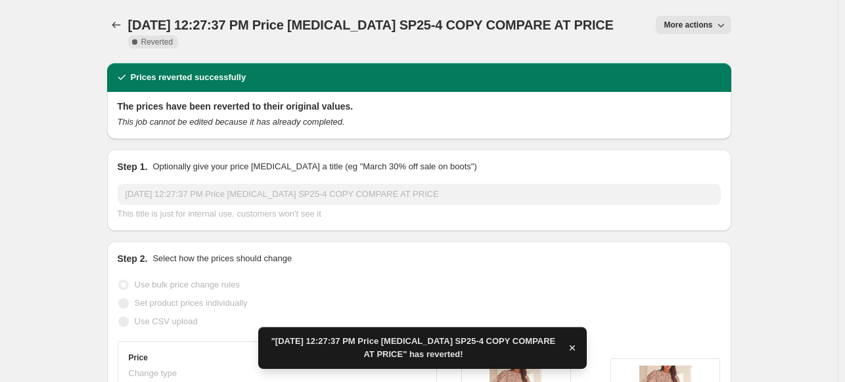
click at [684, 23] on span "More actions" at bounding box center [687, 25] width 49 height 11
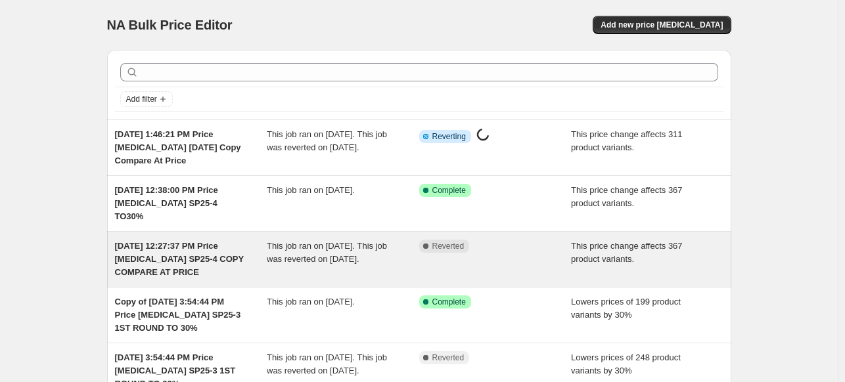
scroll to position [66, 0]
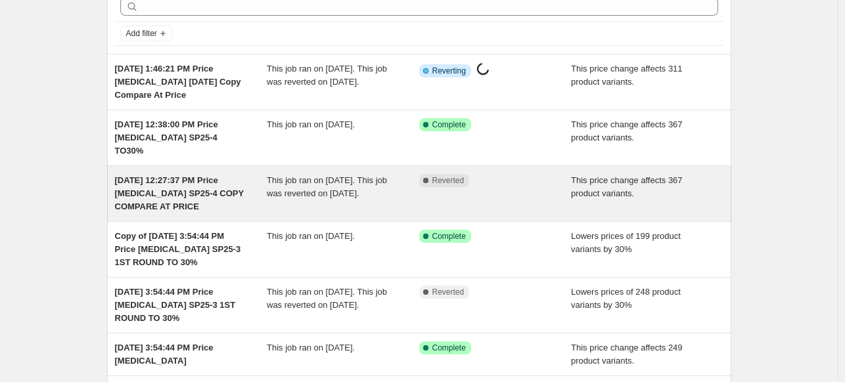
click at [376, 185] on span "This job ran on [DATE]. This job was reverted on [DATE]." at bounding box center [327, 186] width 120 height 23
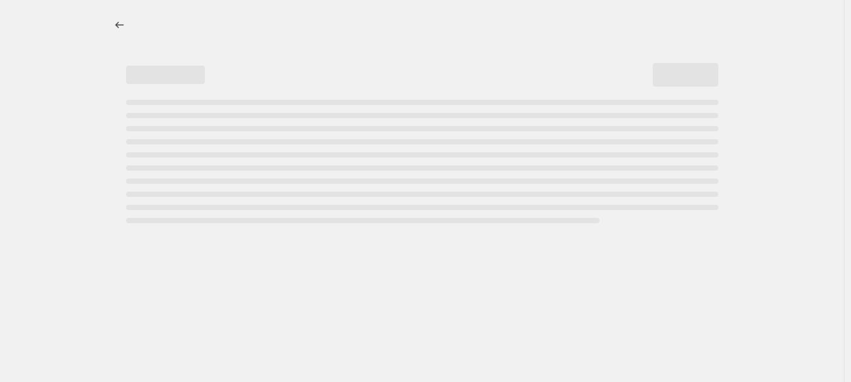
click at [491, 181] on div "Page loading" at bounding box center [422, 181] width 593 height 5
select select "no_change"
select select "tag"
select select "not_equal"
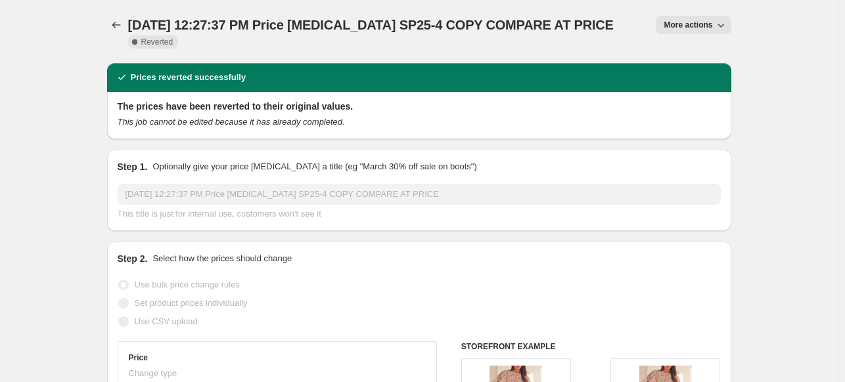
click at [694, 26] on span "More actions" at bounding box center [687, 25] width 49 height 11
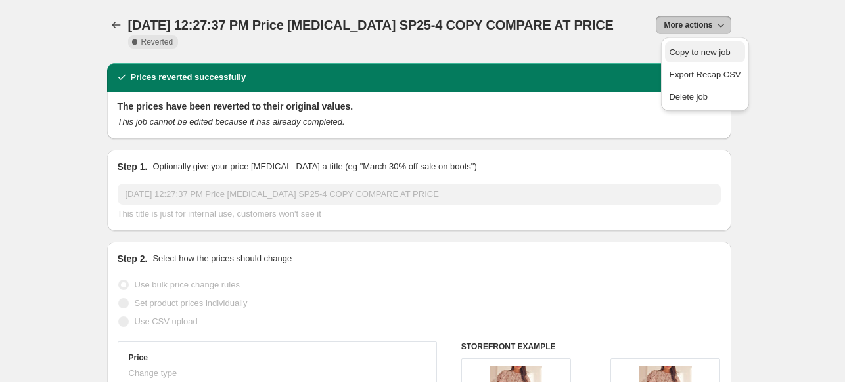
click at [698, 52] on span "Copy to new job" at bounding box center [699, 52] width 61 height 10
select select "no_change"
select select "tag"
select select "not_equal"
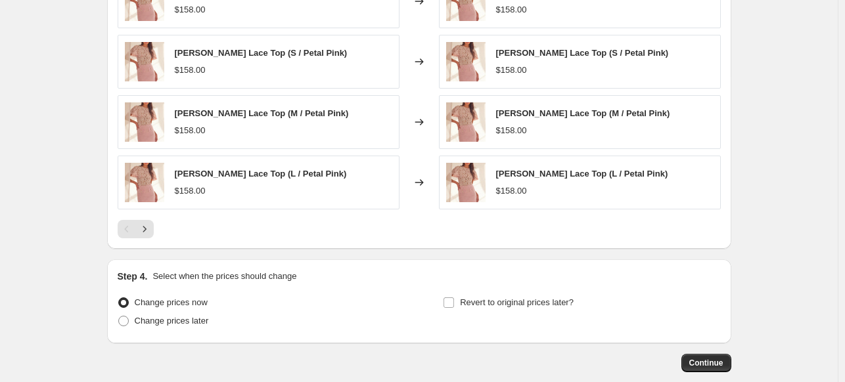
scroll to position [943, 0]
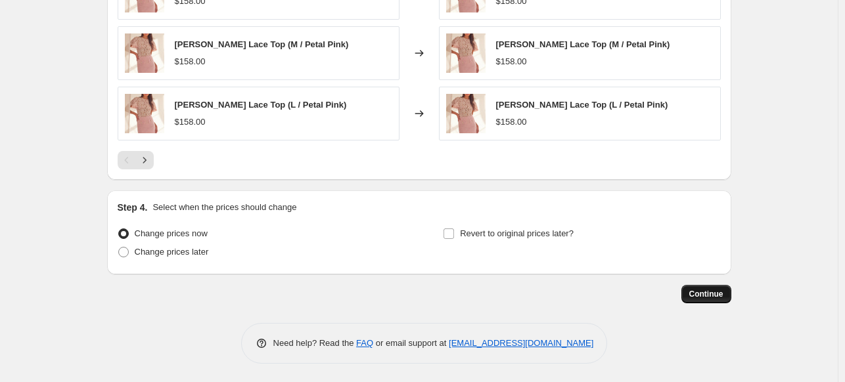
click at [723, 290] on span "Continue" at bounding box center [706, 294] width 34 height 11
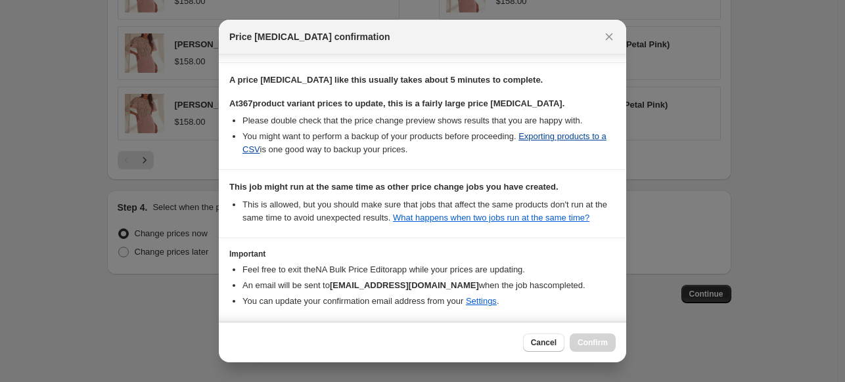
scroll to position [255, 0]
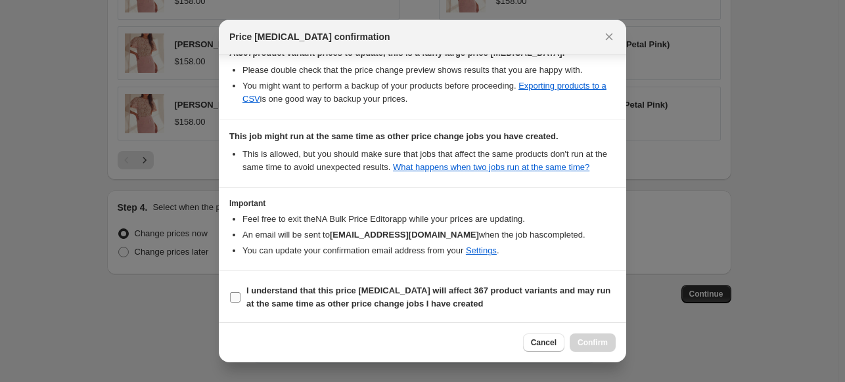
click at [239, 300] on input "I understand that this price [MEDICAL_DATA] will affect 367 product variants an…" at bounding box center [235, 297] width 11 height 11
checkbox input "true"
click at [596, 341] on span "Confirm" at bounding box center [592, 343] width 30 height 11
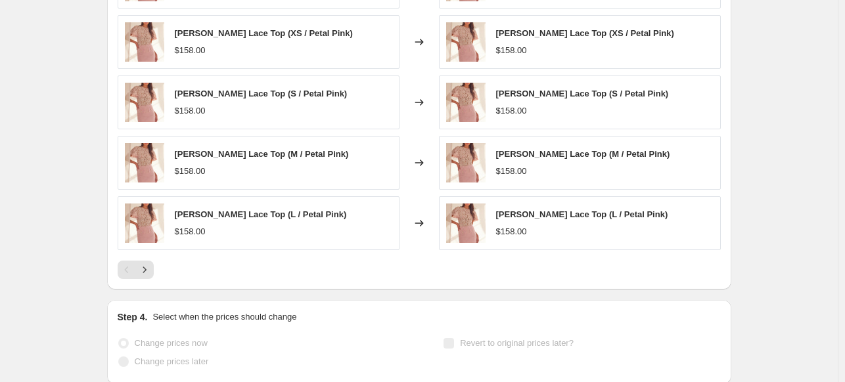
scroll to position [992, 0]
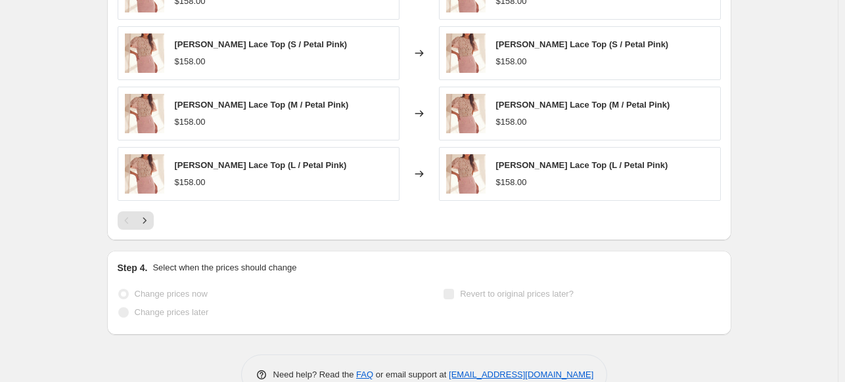
select select "no_change"
select select "tag"
select select "not_equal"
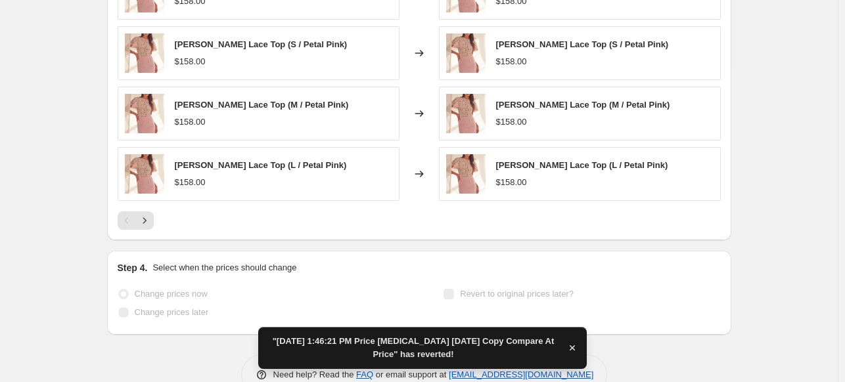
scroll to position [0, 0]
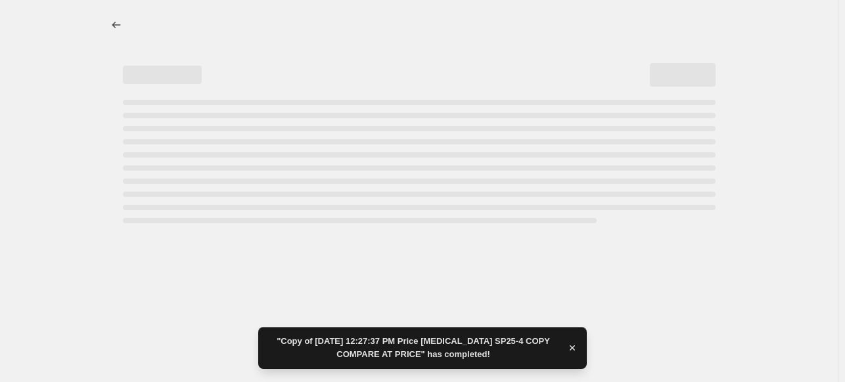
select select "no_change"
select select "tag"
select select "not_equal"
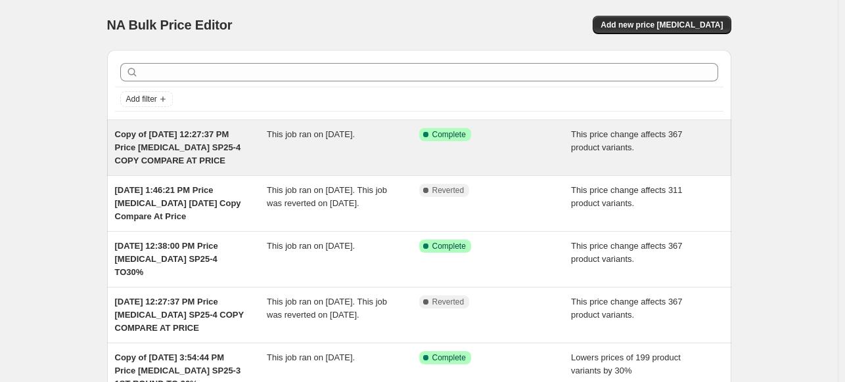
click at [186, 133] on span "Copy of [DATE] 12:27:37 PM Price [MEDICAL_DATA] SP25-4 COPY COMPARE AT PRICE" at bounding box center [178, 147] width 126 height 36
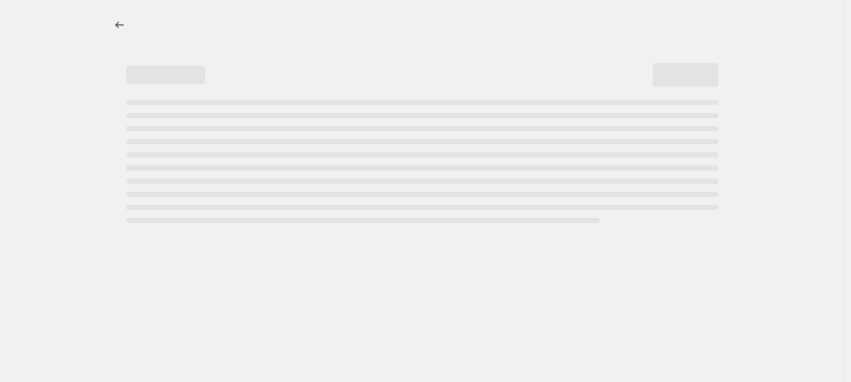
select select "no_change"
select select "tag"
select select "not_equal"
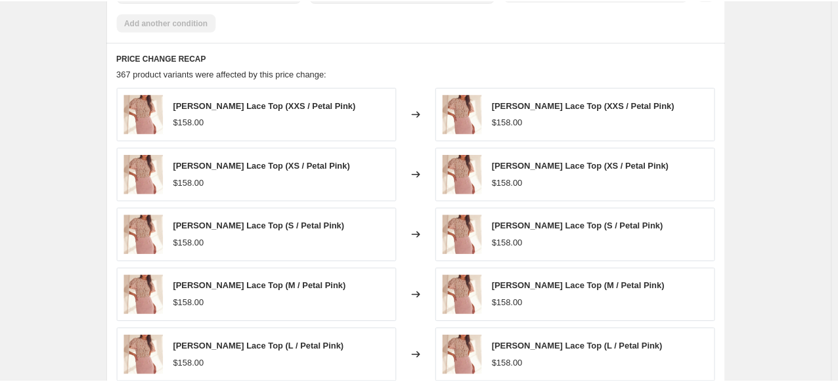
scroll to position [657, 0]
